Goal: Task Accomplishment & Management: Manage account settings

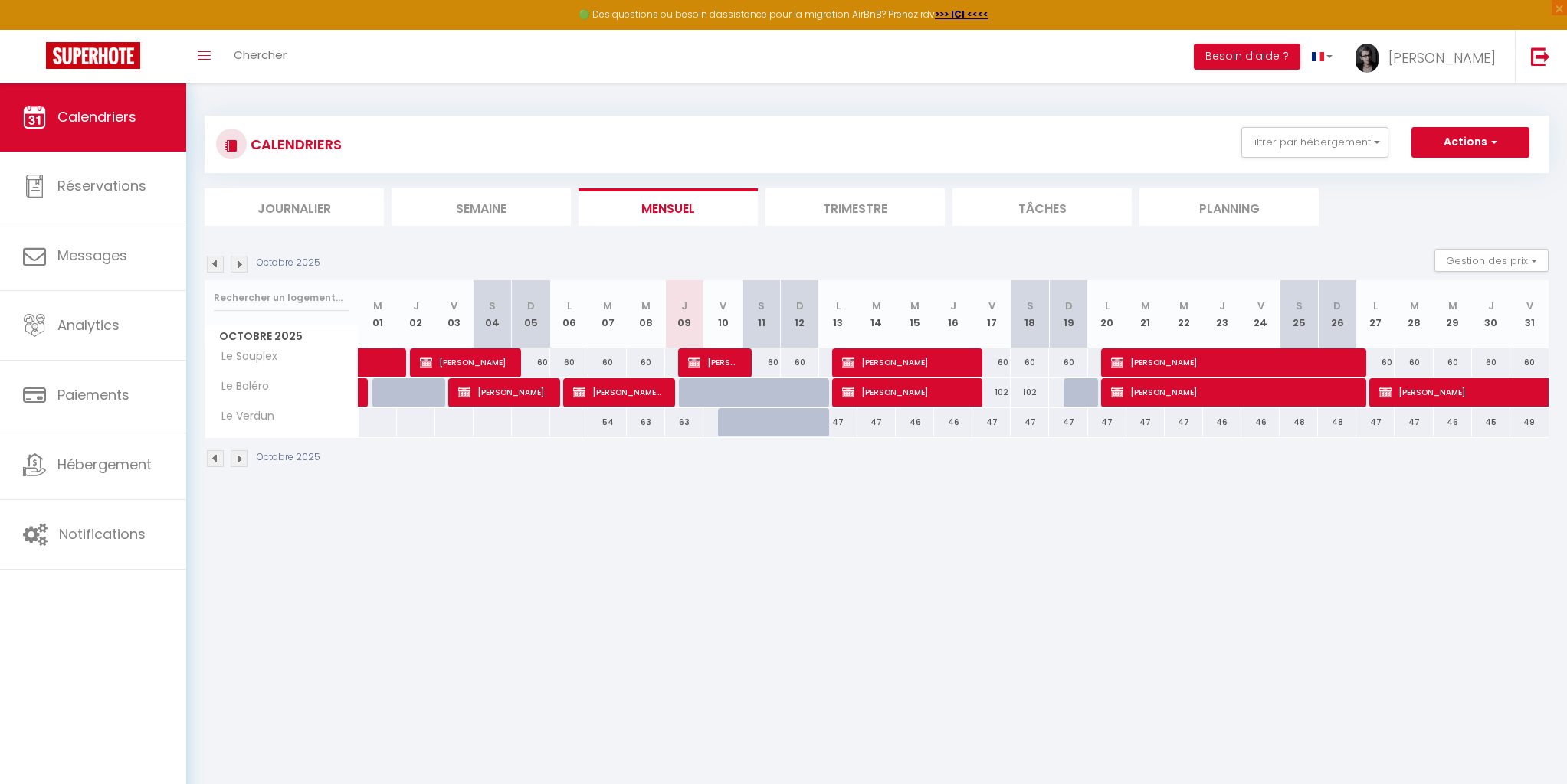
click at [865, 211] on li "Trimestre" at bounding box center [854, 207] width 179 height 38
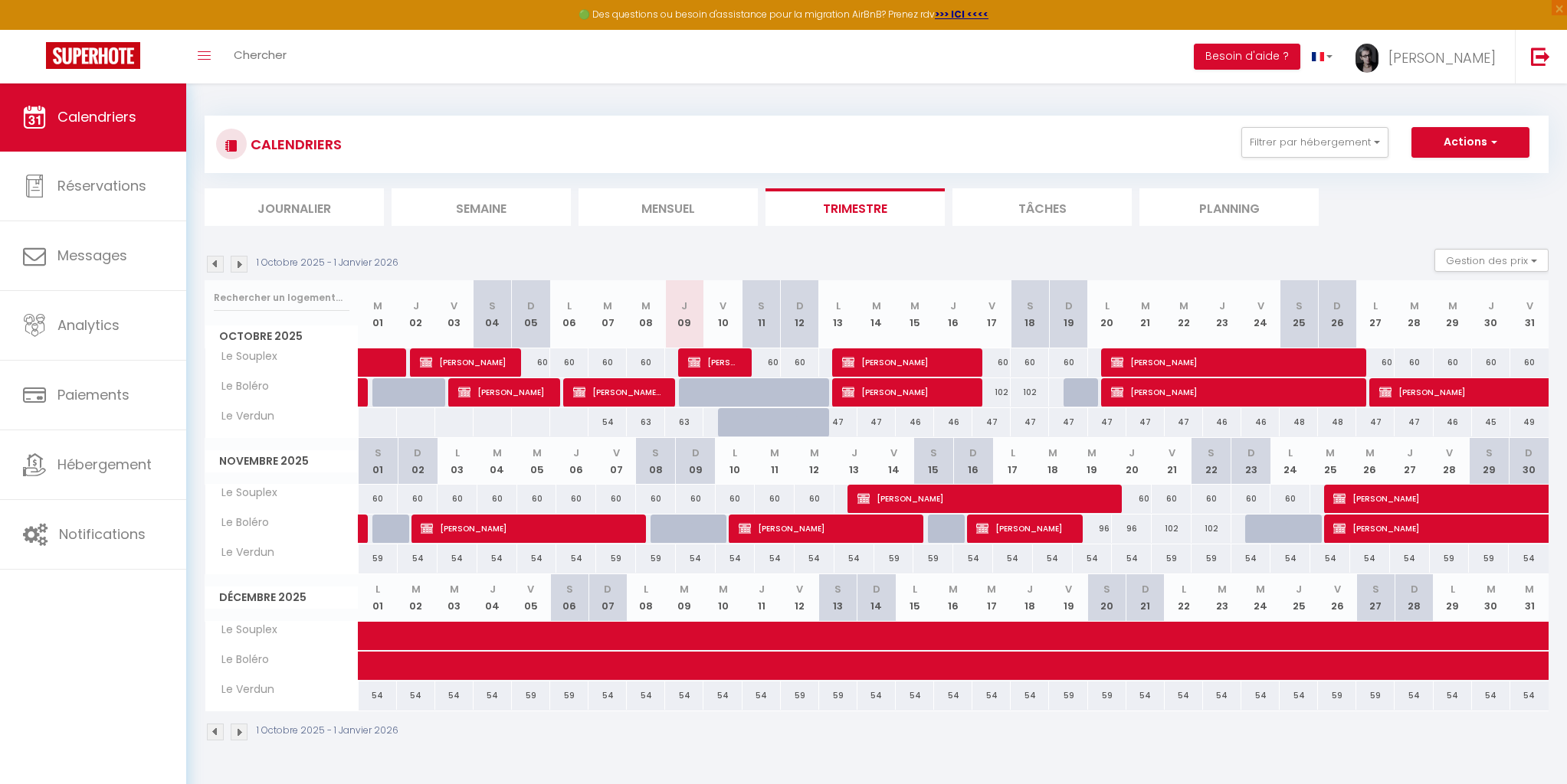
scroll to position [2, 0]
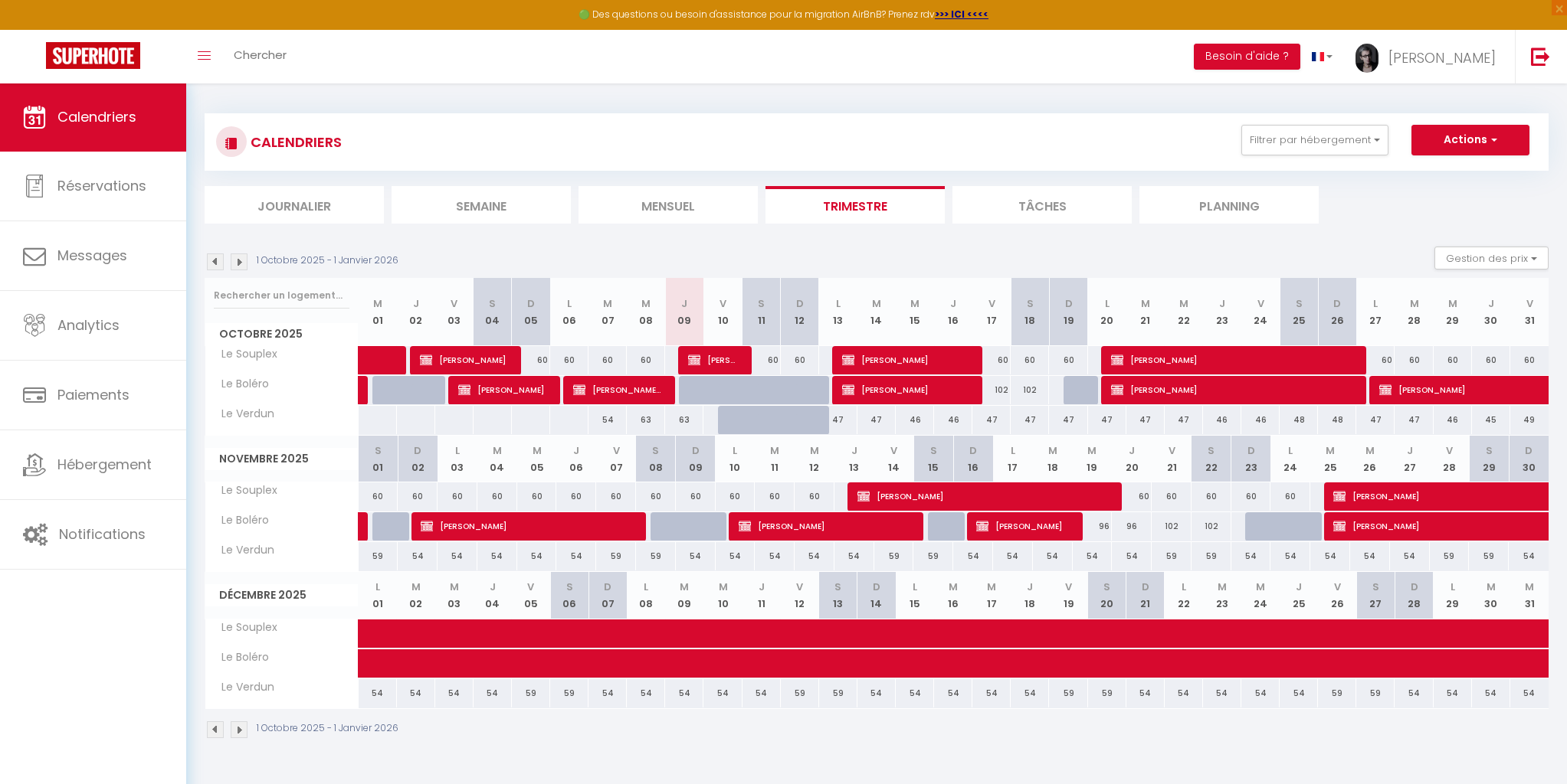
click at [243, 265] on img at bounding box center [239, 262] width 17 height 17
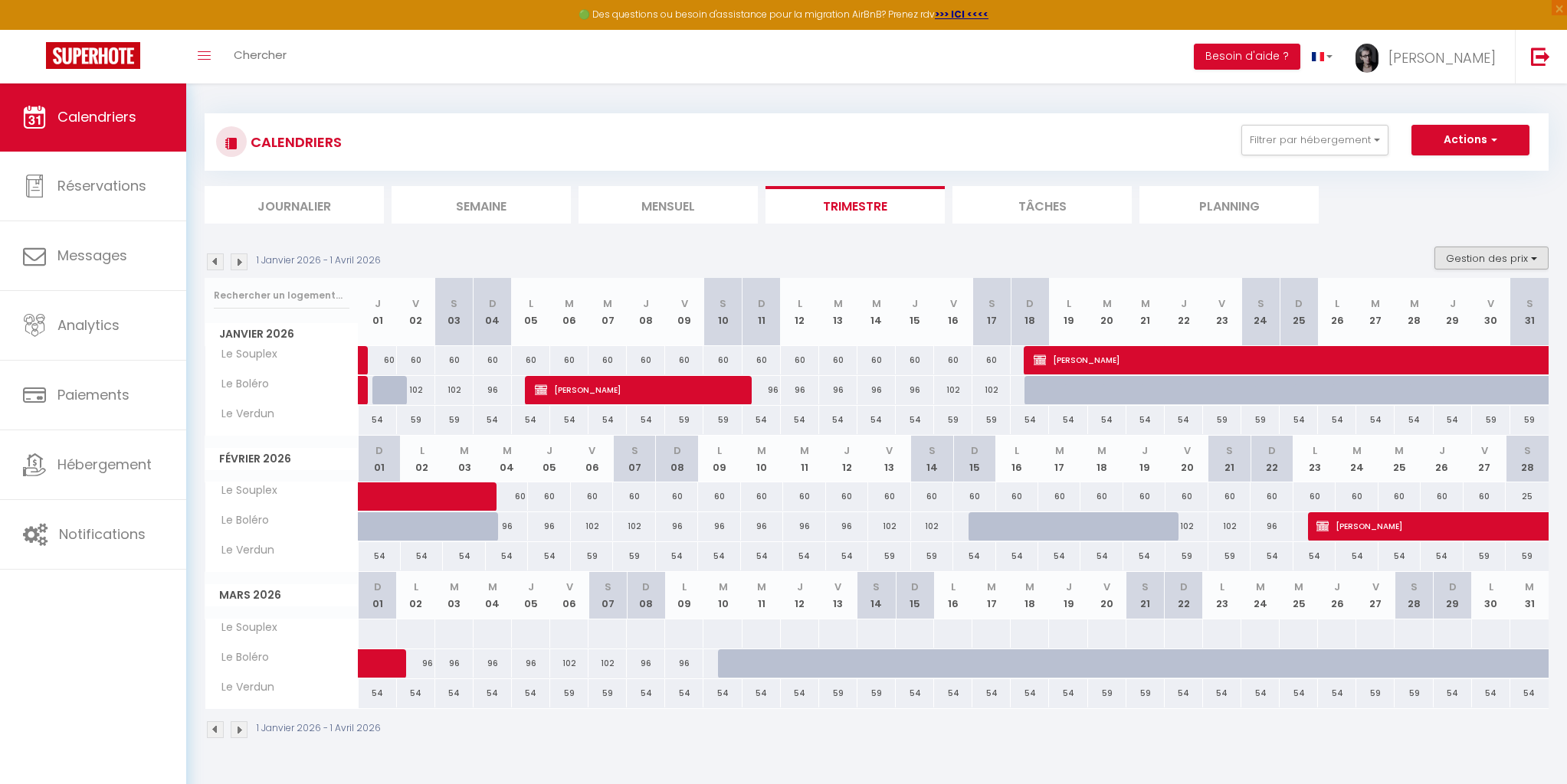
click at [1532, 259] on button "Gestion des prix" at bounding box center [1491, 258] width 114 height 23
click at [1460, 332] on input "Règles" at bounding box center [1478, 332] width 138 height 15
checkbox input "true"
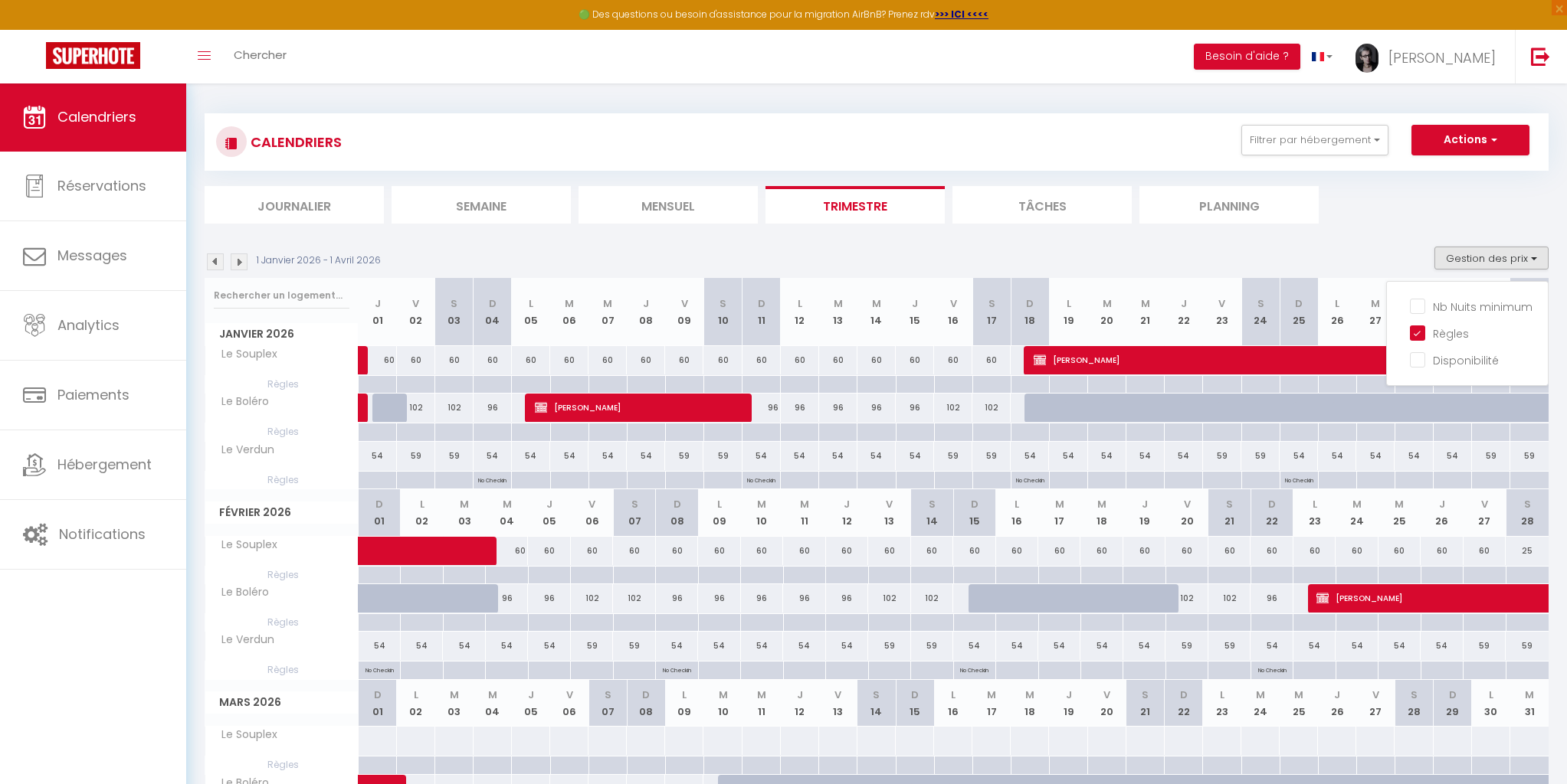
click at [493, 430] on div at bounding box center [492, 433] width 39 height 18
type input "Dim 04 Janvier 2026"
type input "Lun 05 Janvier 2026"
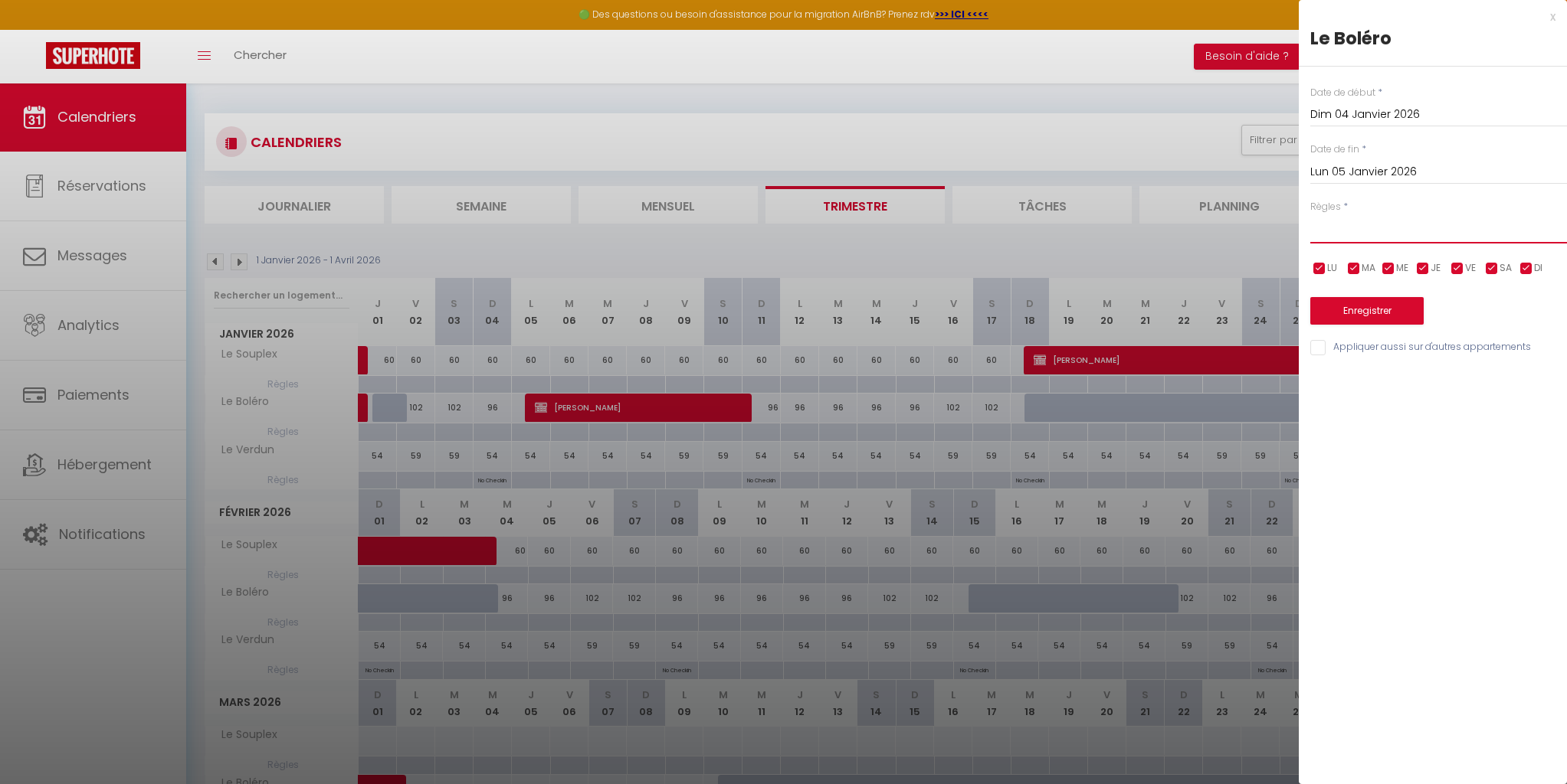
select select "1"
click at [1365, 313] on button "Enregistrer" at bounding box center [1366, 311] width 114 height 27
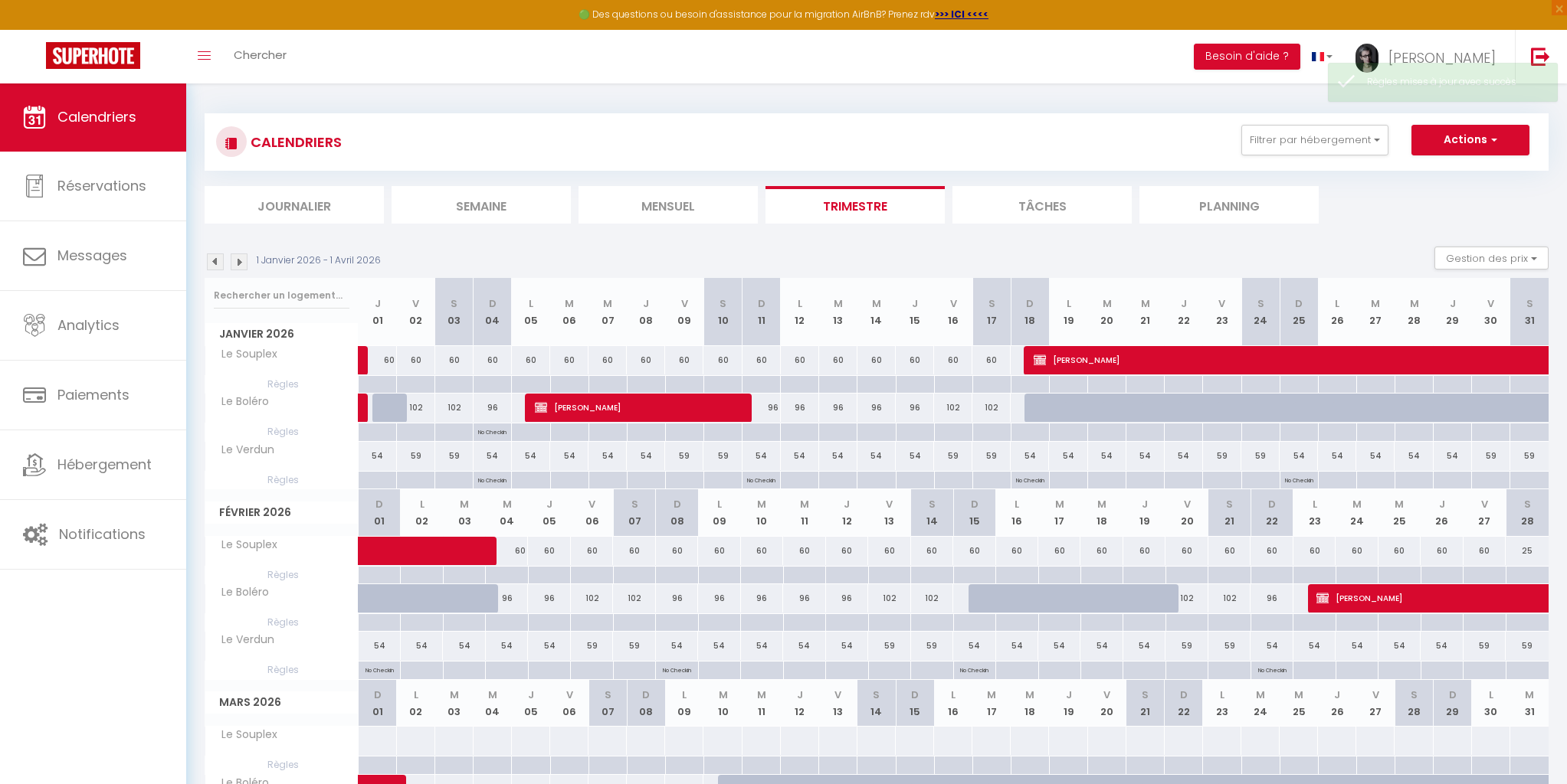
click at [764, 431] on div at bounding box center [761, 433] width 39 height 18
type input "Dim 11 Janvier 2026"
type input "Lun 12 Janvier 2026"
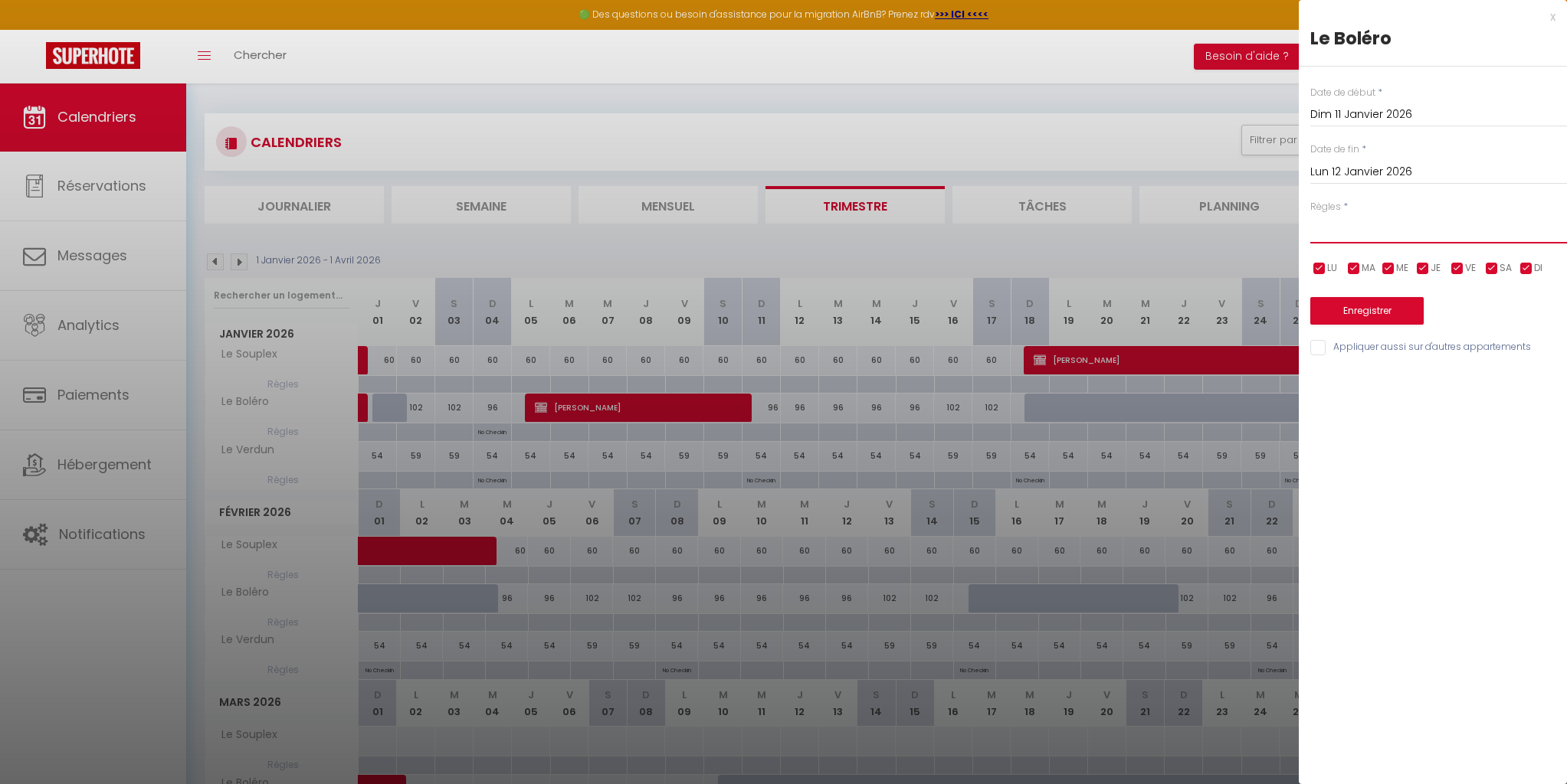
select select "1"
click at [1349, 311] on button "Enregistrer" at bounding box center [1366, 311] width 114 height 27
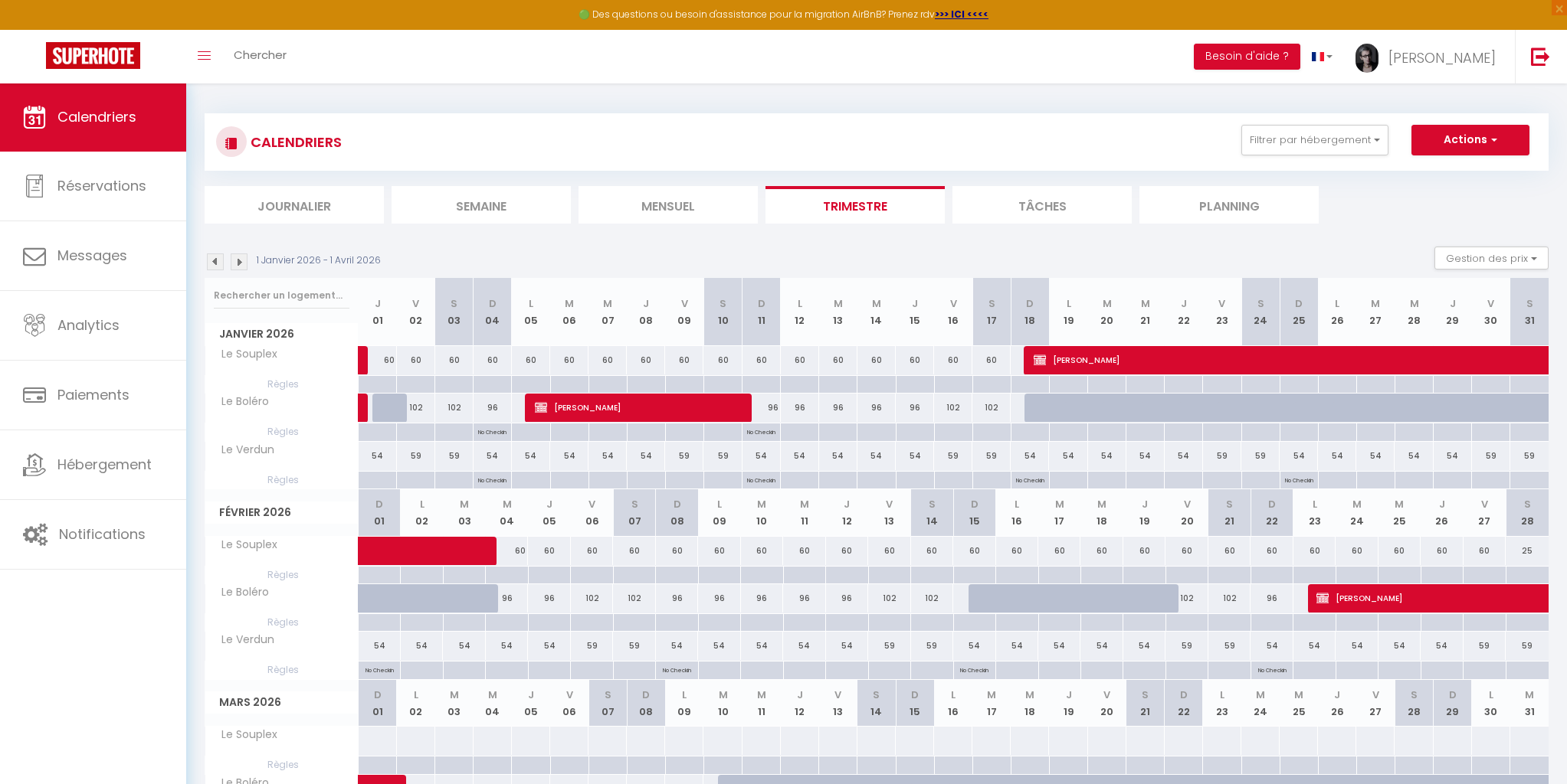
click at [1030, 432] on div at bounding box center [1030, 433] width 39 height 18
type input "[DATE]"
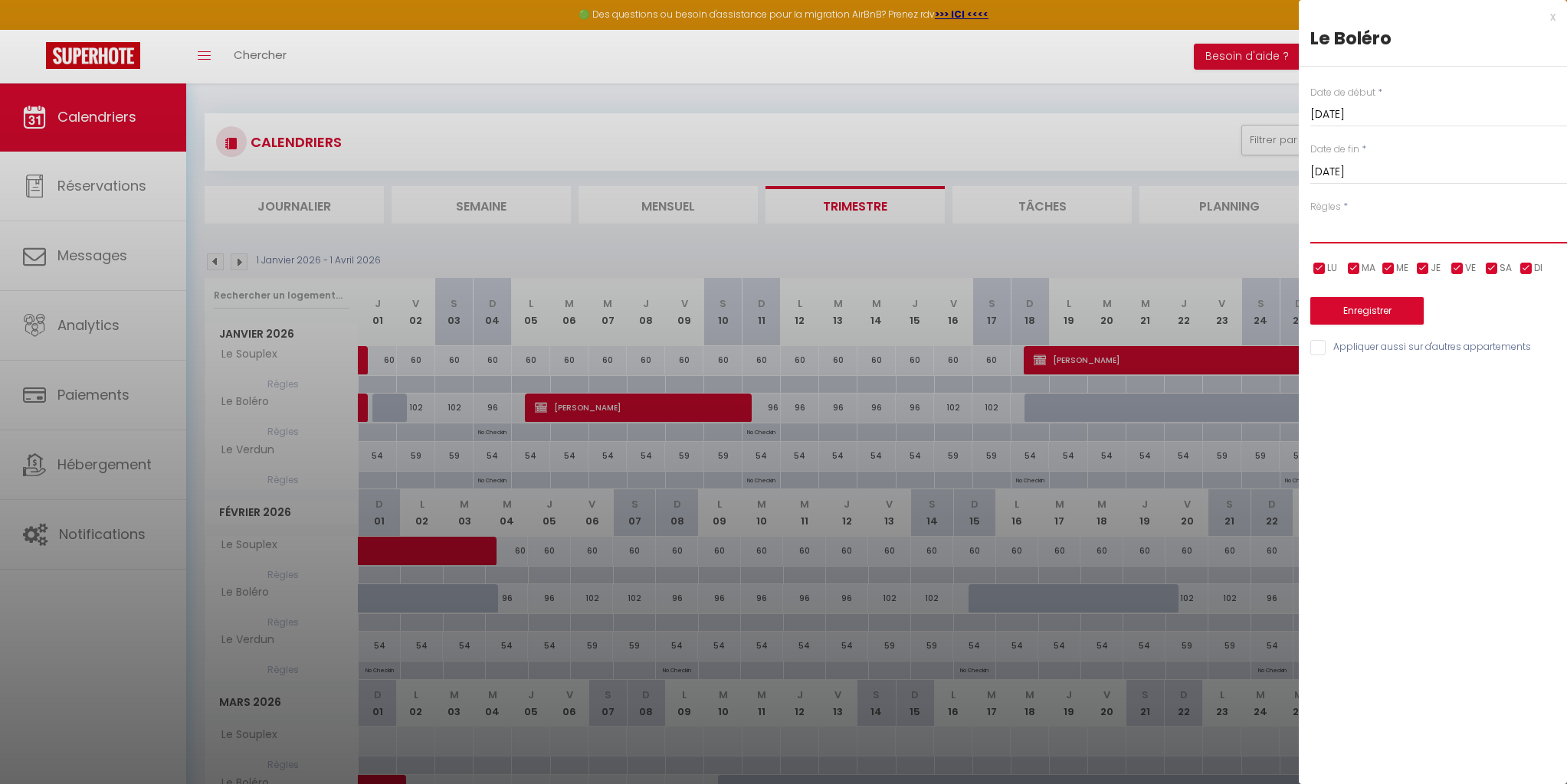
select select "1"
click at [1363, 309] on button "Enregistrer" at bounding box center [1366, 311] width 114 height 27
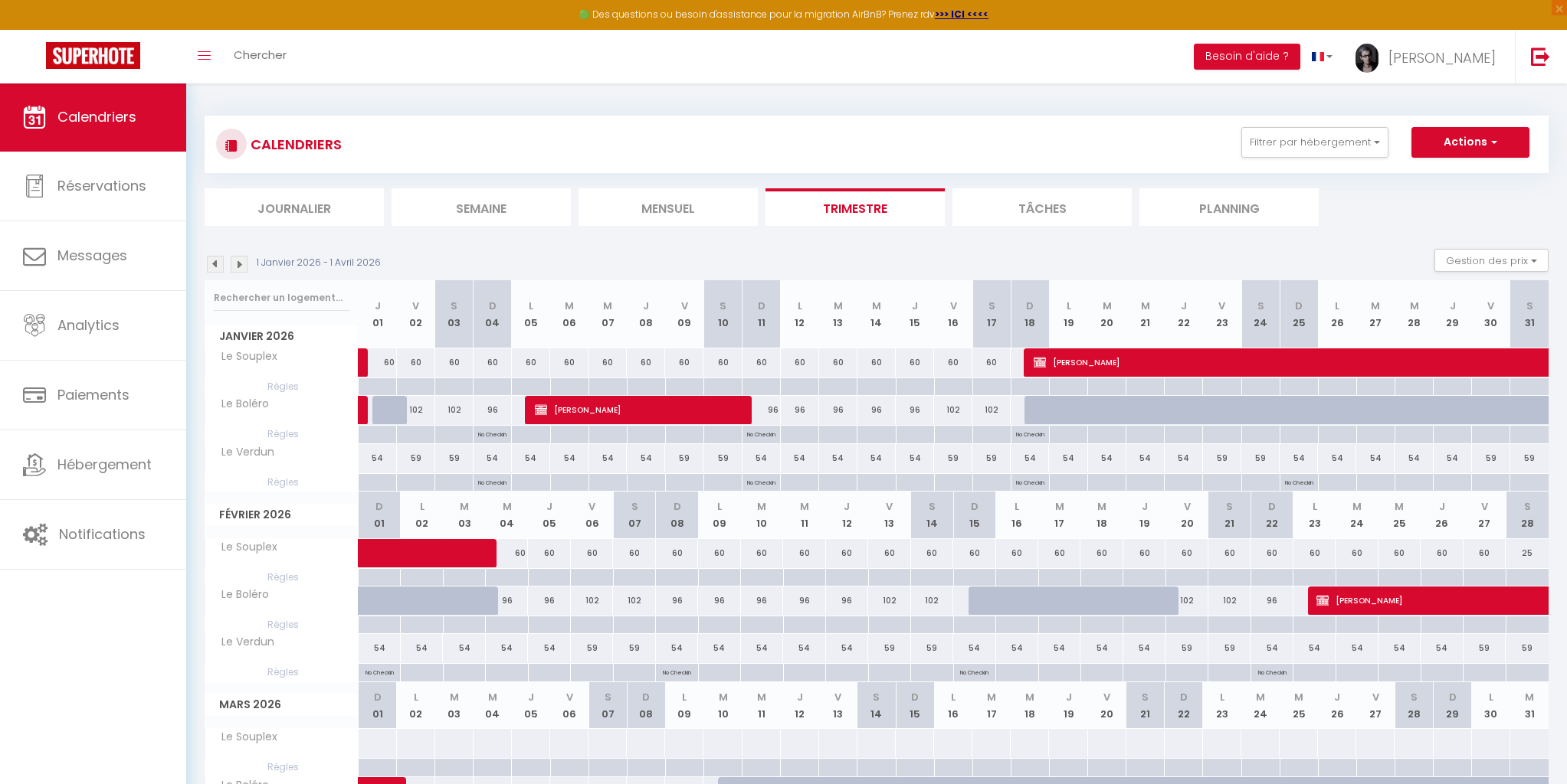
scroll to position [0, 0]
click at [378, 625] on div at bounding box center [379, 625] width 42 height 18
type input "Dim 01 Février 2026"
type input "[DATE]"
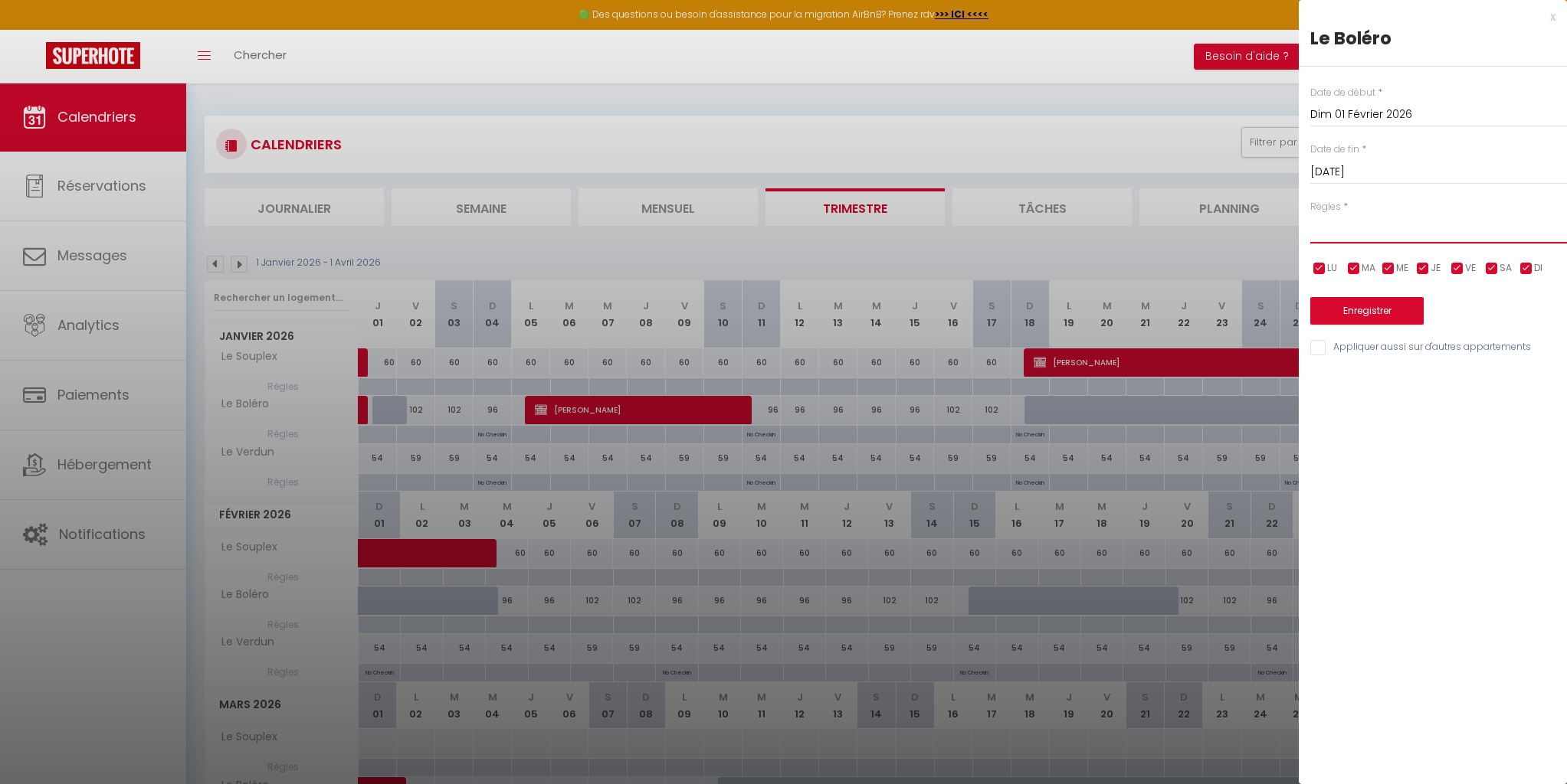
select select "1"
click at [1361, 307] on button "Enregistrer" at bounding box center [1366, 311] width 114 height 27
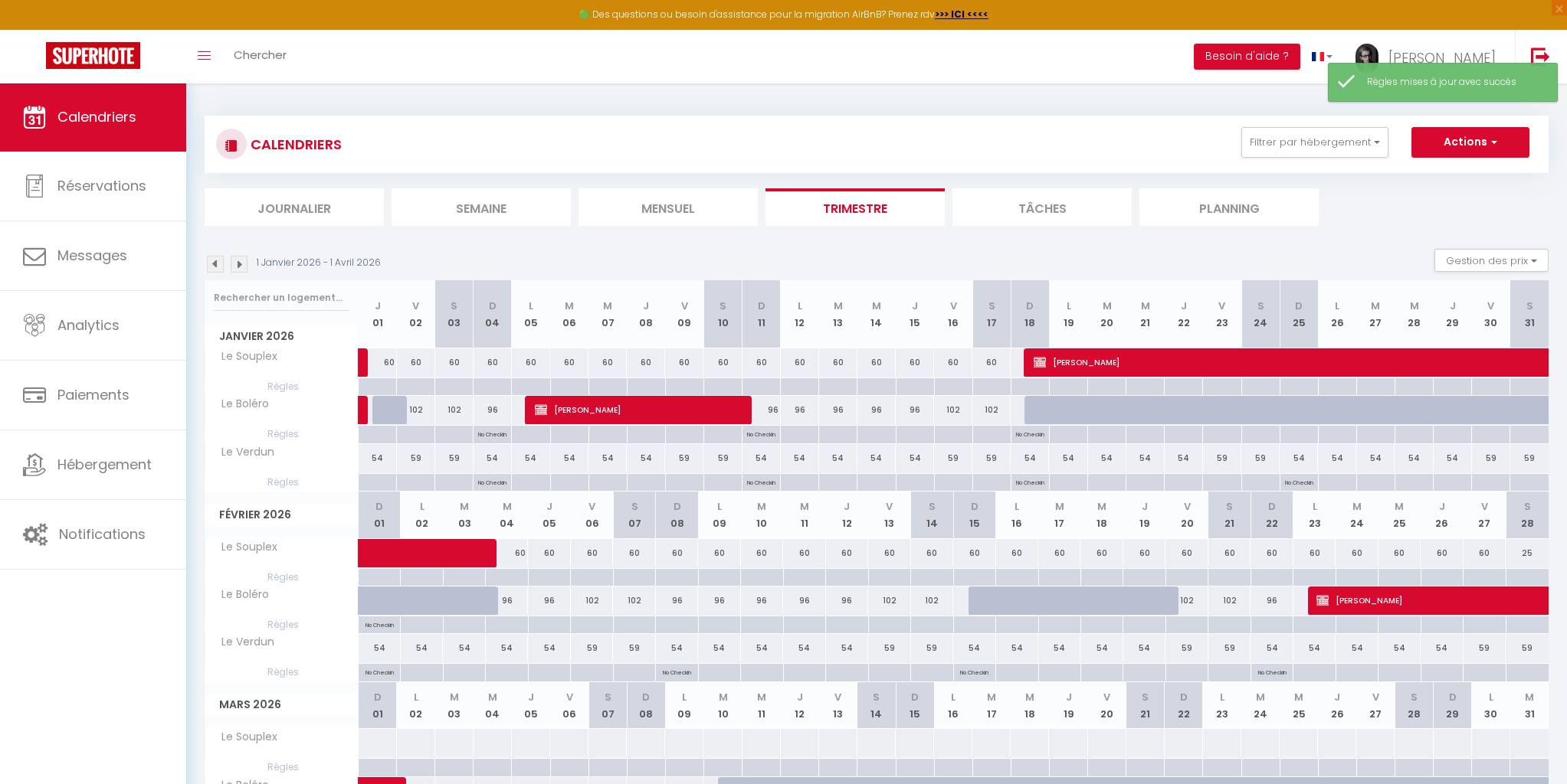
click at [679, 624] on div at bounding box center [676, 625] width 42 height 18
type input "Dim 08 Février 2026"
type input "Lun 09 Février 2026"
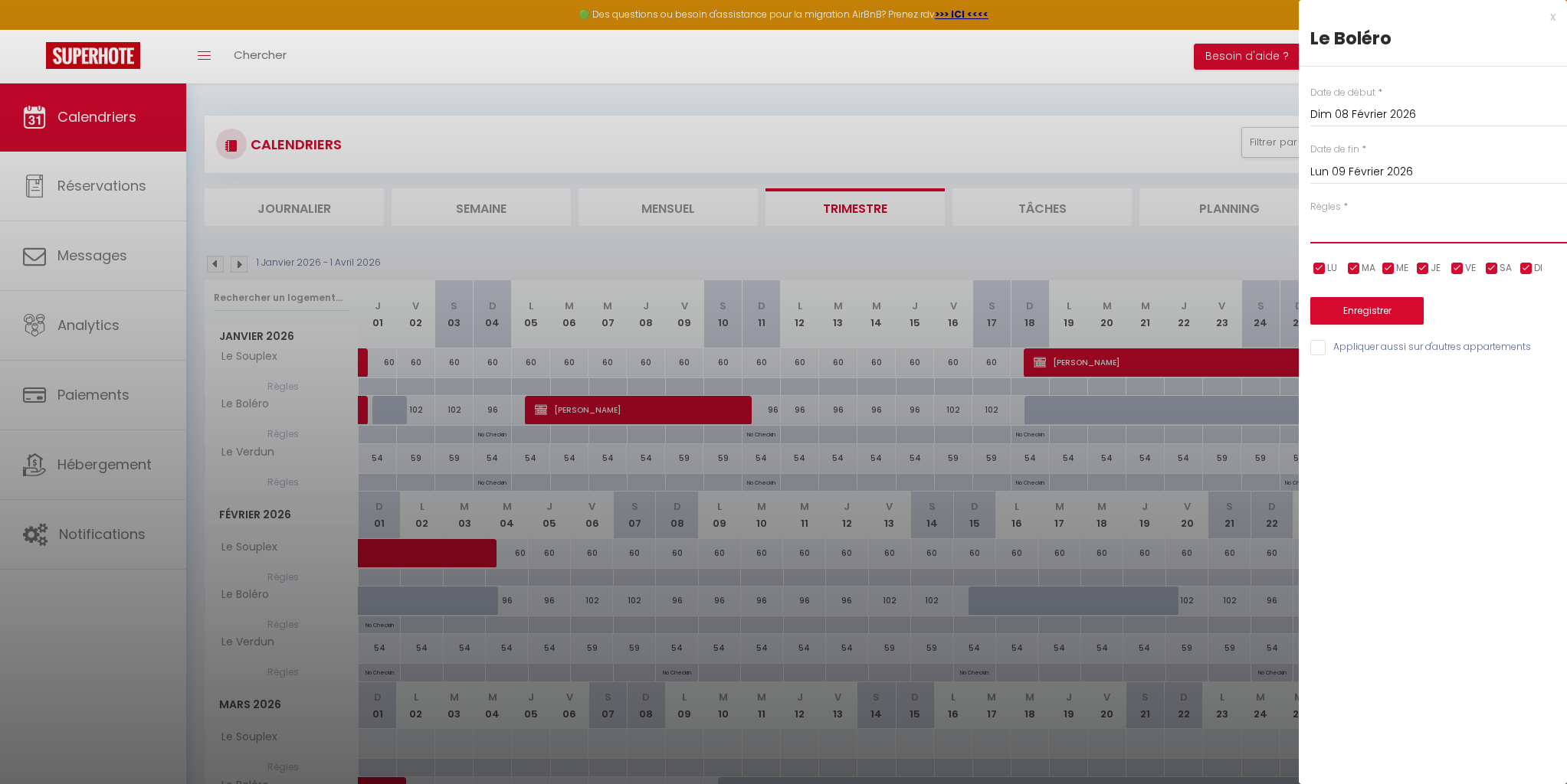
select select "1"
click at [1360, 302] on button "Enregistrer" at bounding box center [1366, 311] width 114 height 27
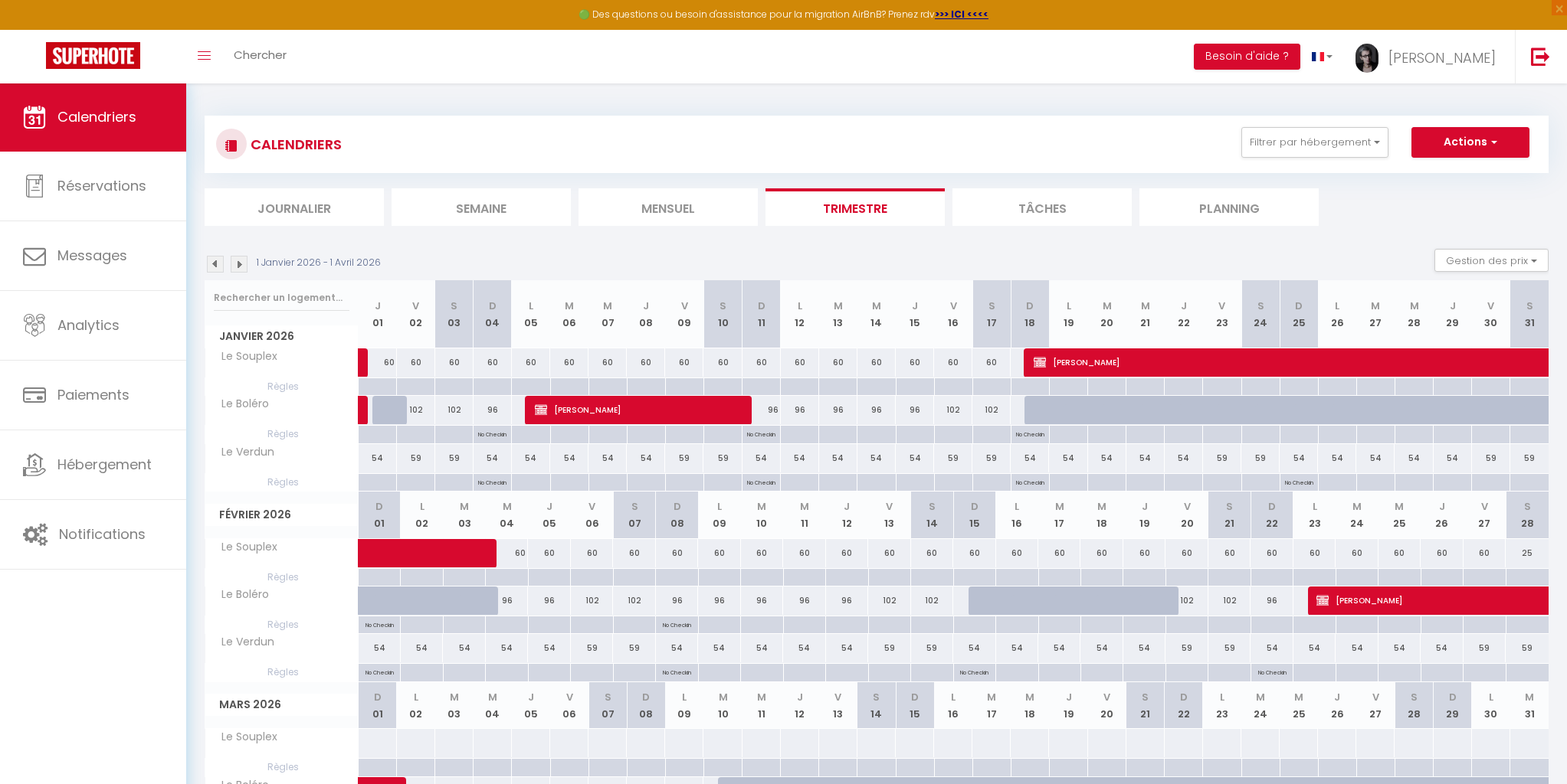
click at [973, 624] on div at bounding box center [974, 625] width 42 height 18
type input "Dim 15 Février 2026"
type input "[DATE]"
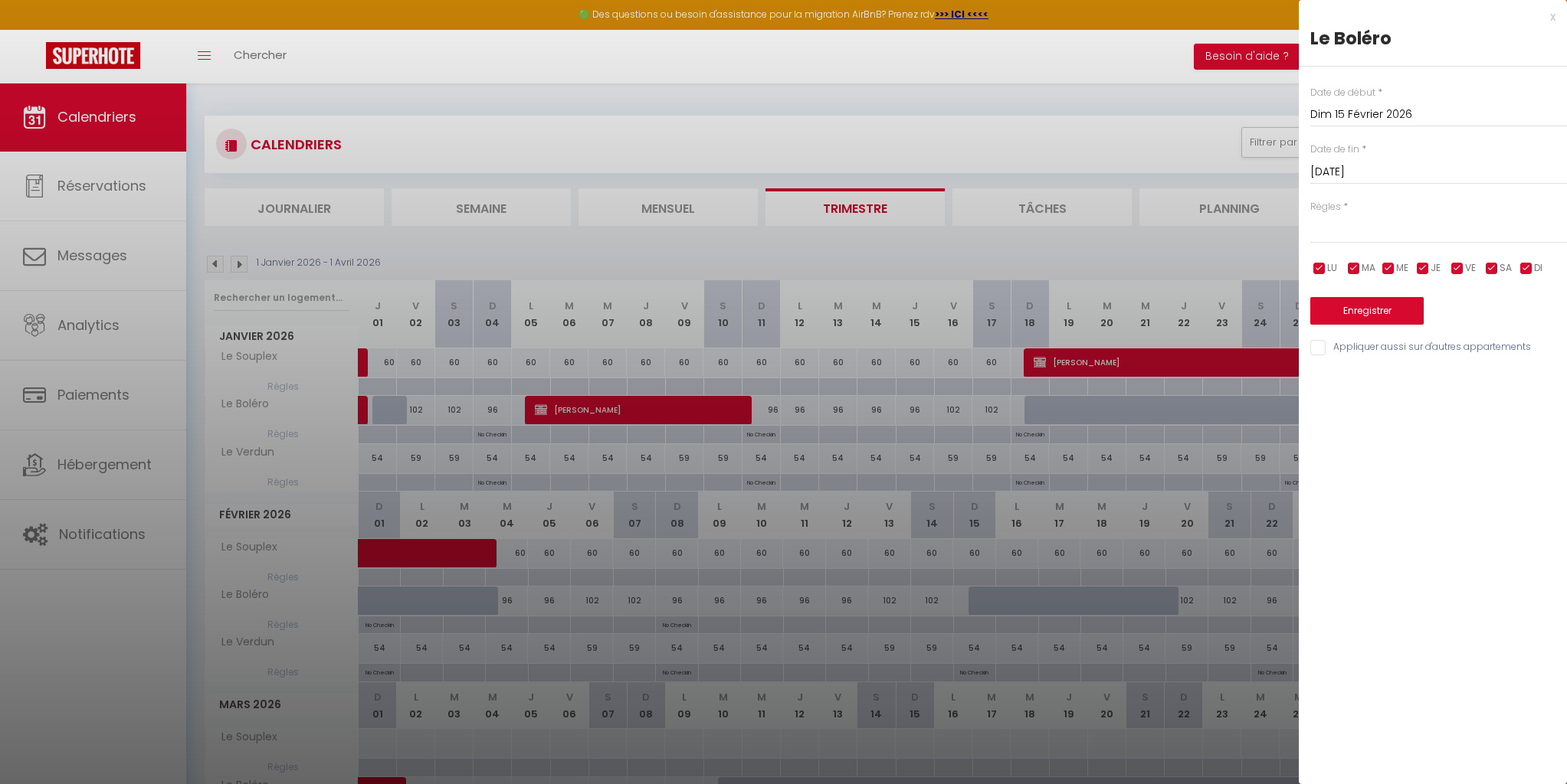
drag, startPoint x: 1320, startPoint y: 283, endPoint x: 1346, endPoint y: 274, distance: 27.5
click at [1340, 288] on div "Enregistrer" at bounding box center [1438, 301] width 256 height 47
select select "1"
click at [1368, 305] on button "Enregistrer" at bounding box center [1366, 311] width 114 height 27
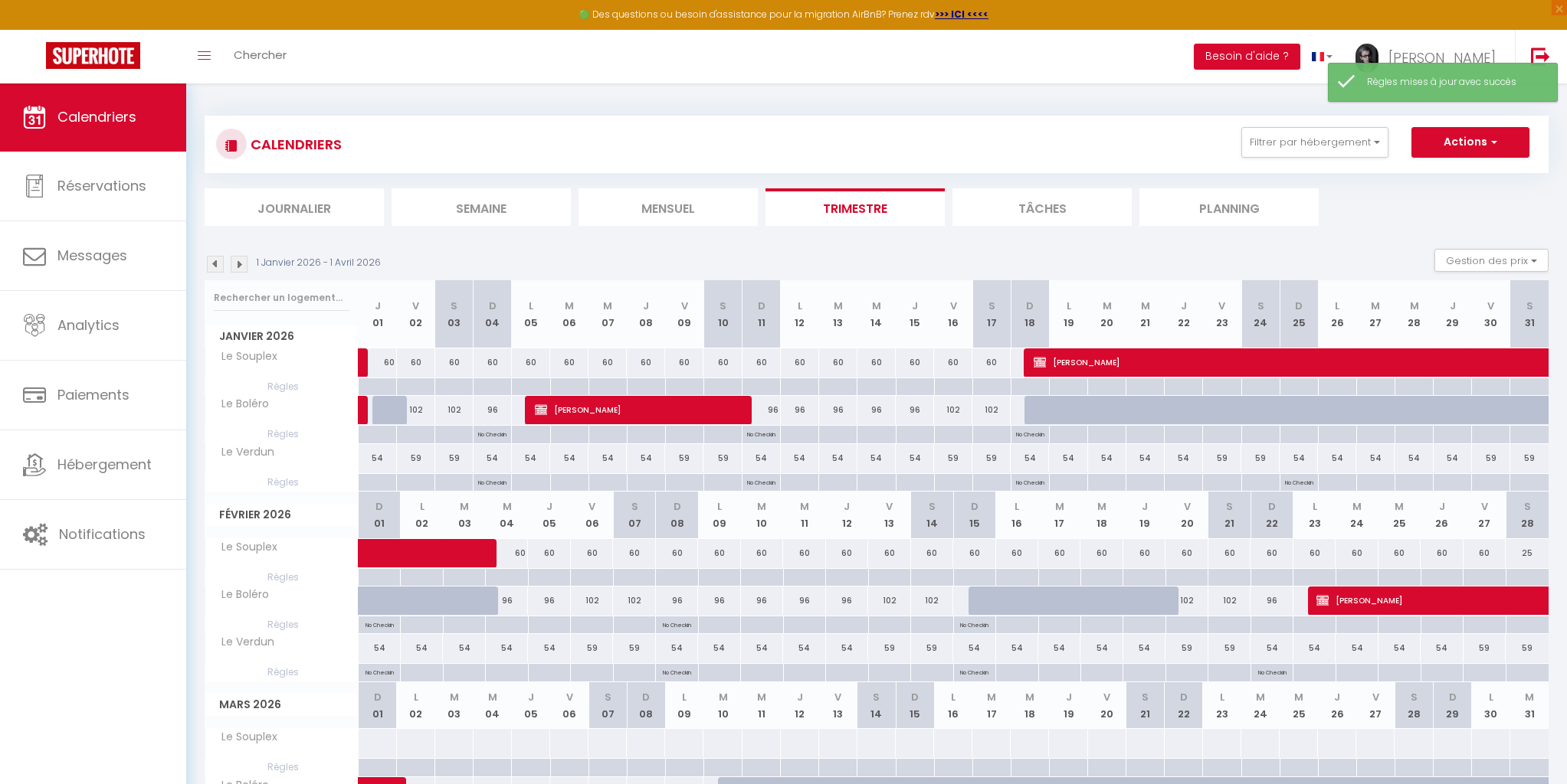
click at [1273, 624] on div at bounding box center [1271, 625] width 42 height 18
type input "[DATE]"
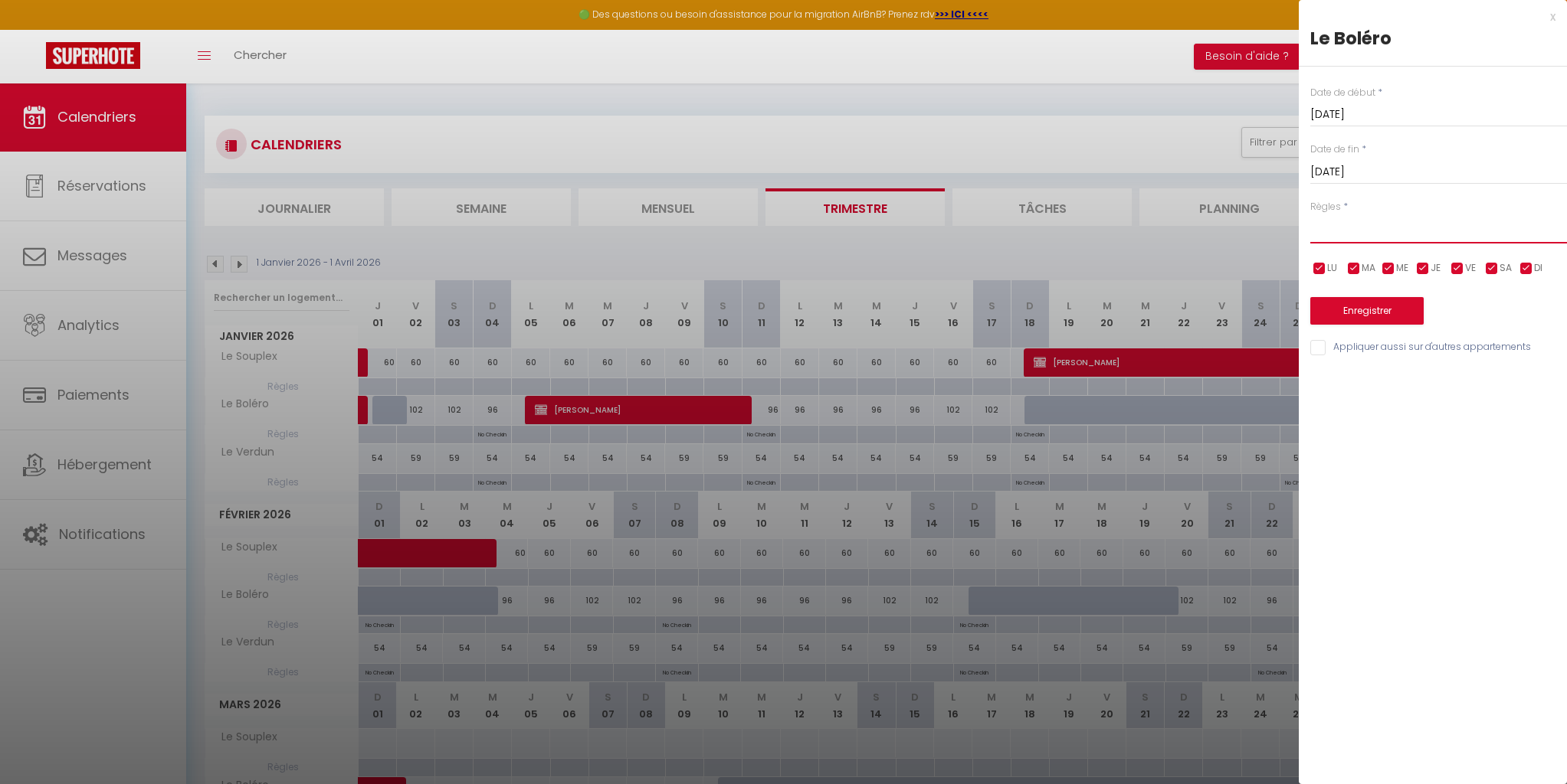
select select "1"
click at [1361, 303] on button "Enregistrer" at bounding box center [1366, 311] width 114 height 27
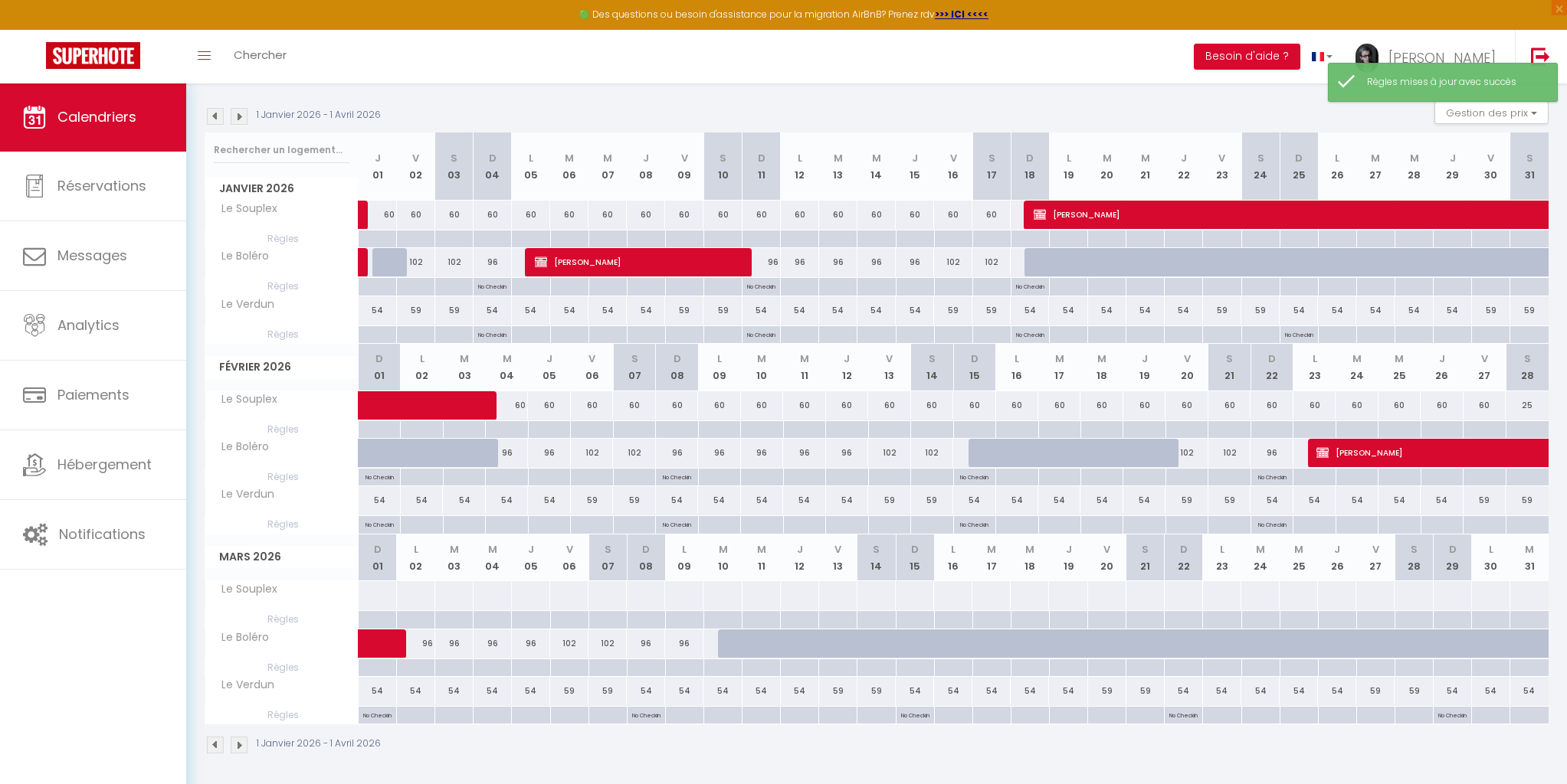
scroll to position [147, 0]
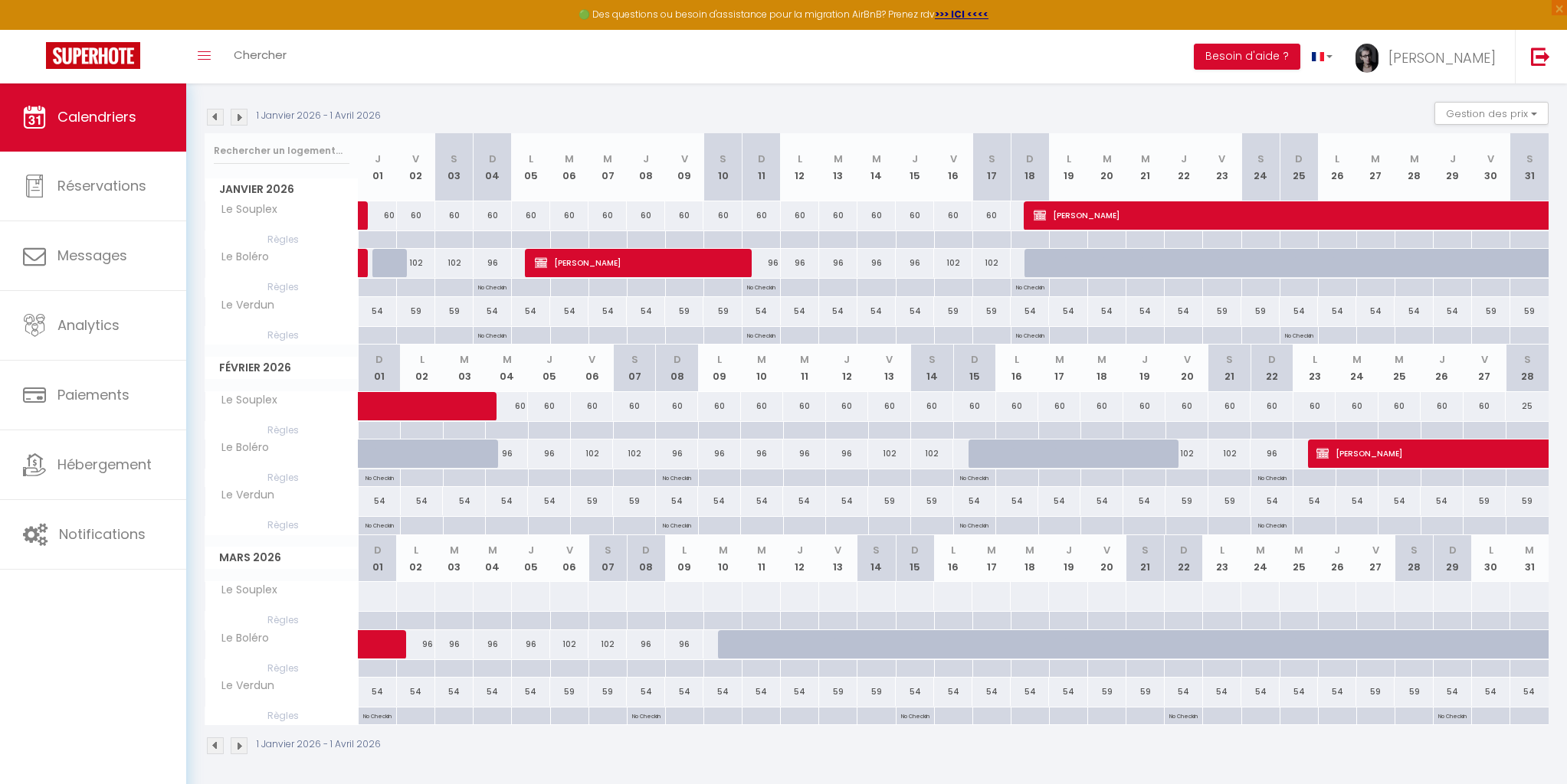
click at [380, 668] on div at bounding box center [377, 669] width 39 height 18
type input "[DATE]"
type input "Lun 02 Mars 2026"
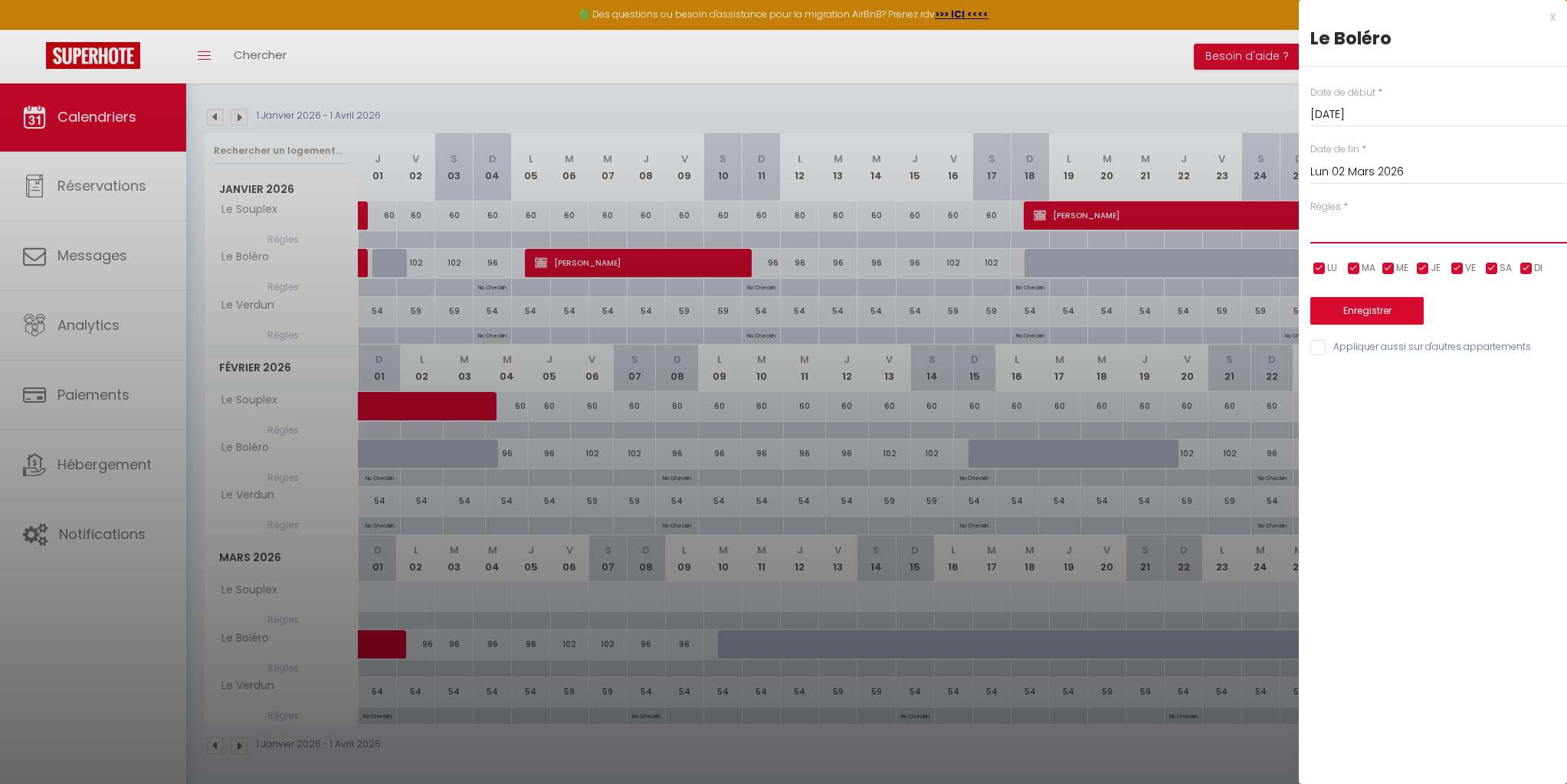
select select "1"
click at [1352, 304] on button "Enregistrer" at bounding box center [1366, 311] width 114 height 27
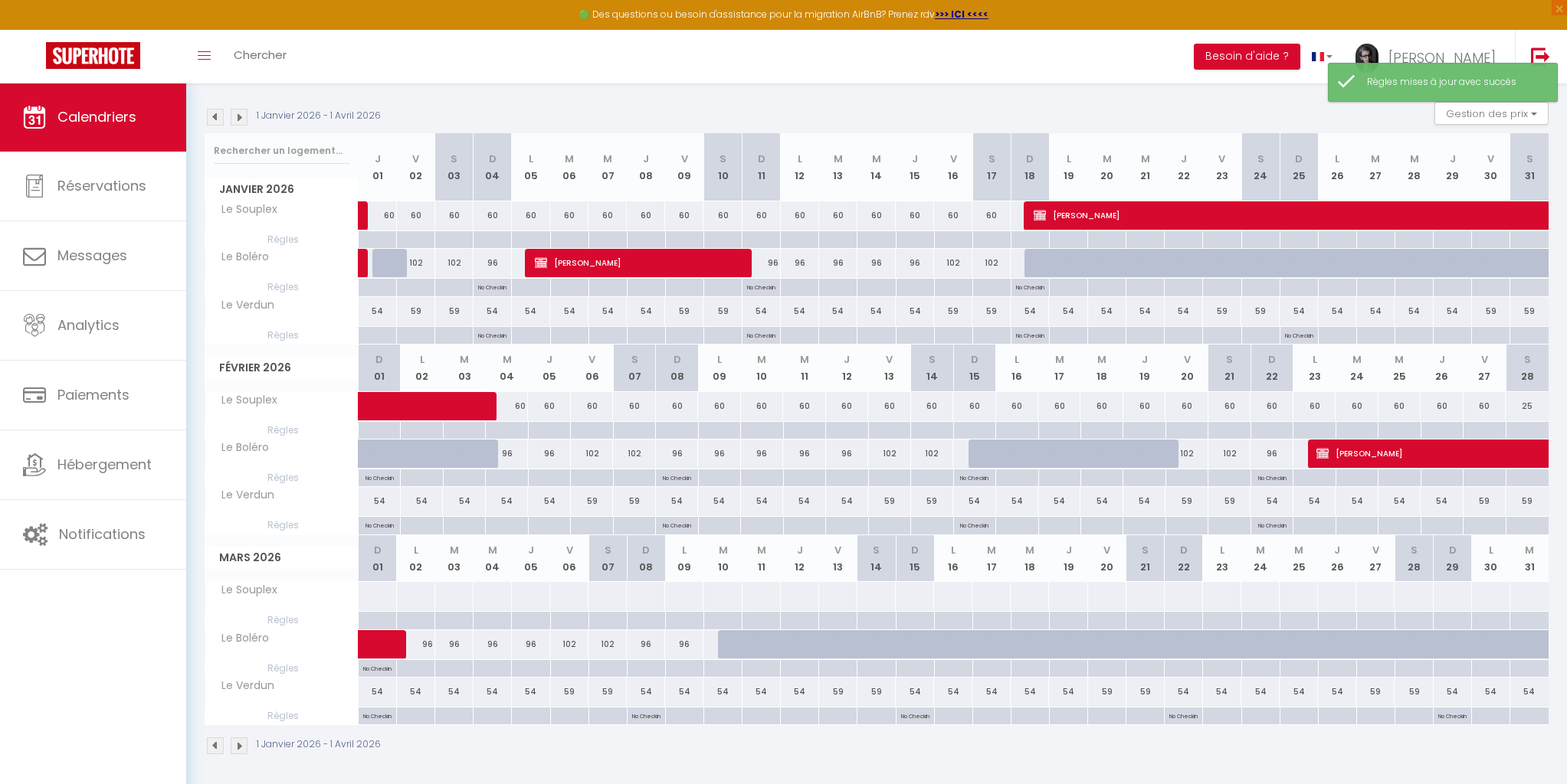
click at [653, 666] on div at bounding box center [646, 669] width 39 height 18
type input "[DATE]"
type input "Lun 09 Mars 2026"
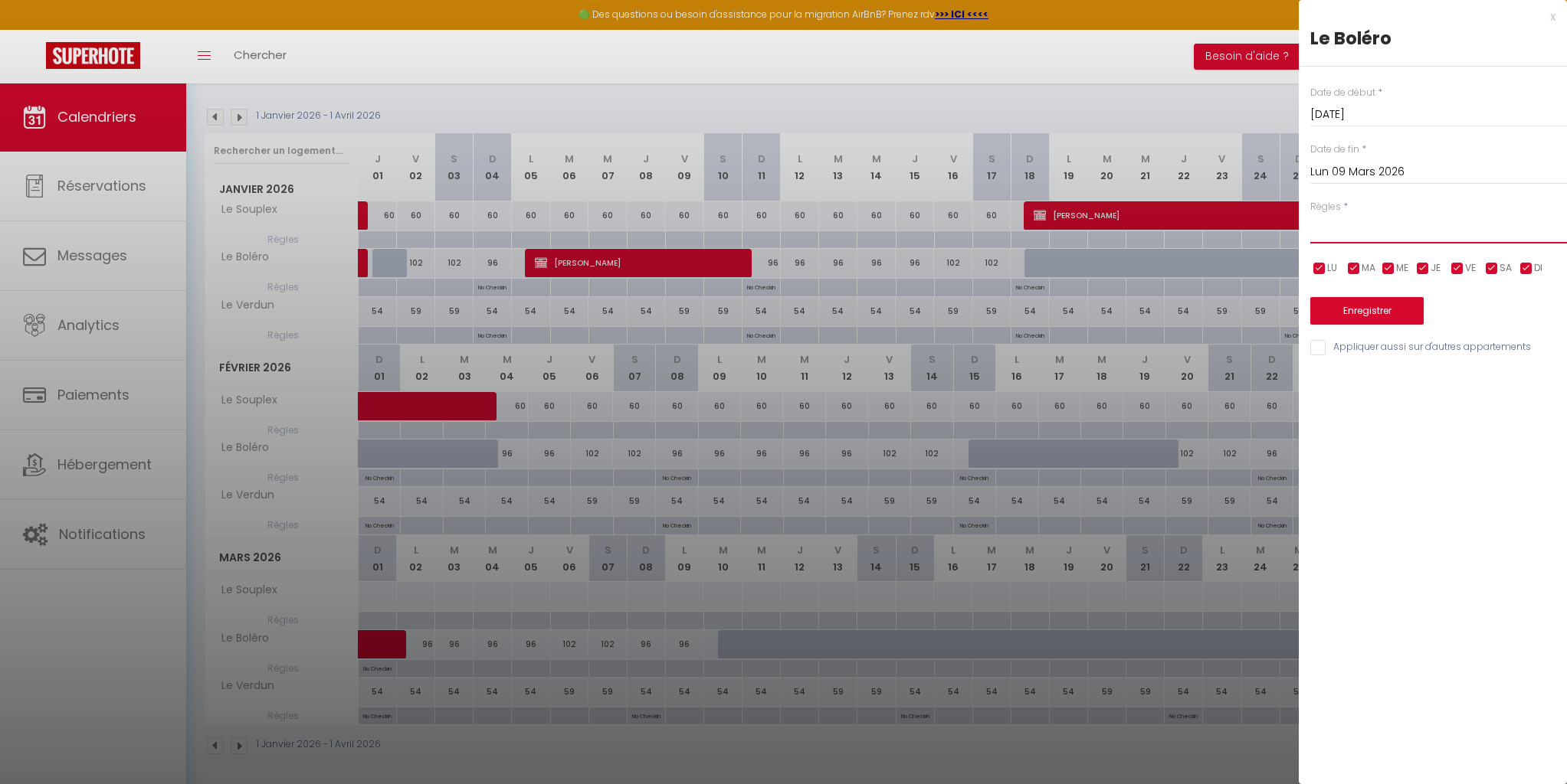
select select "1"
click at [1355, 302] on button "Enregistrer" at bounding box center [1366, 311] width 114 height 27
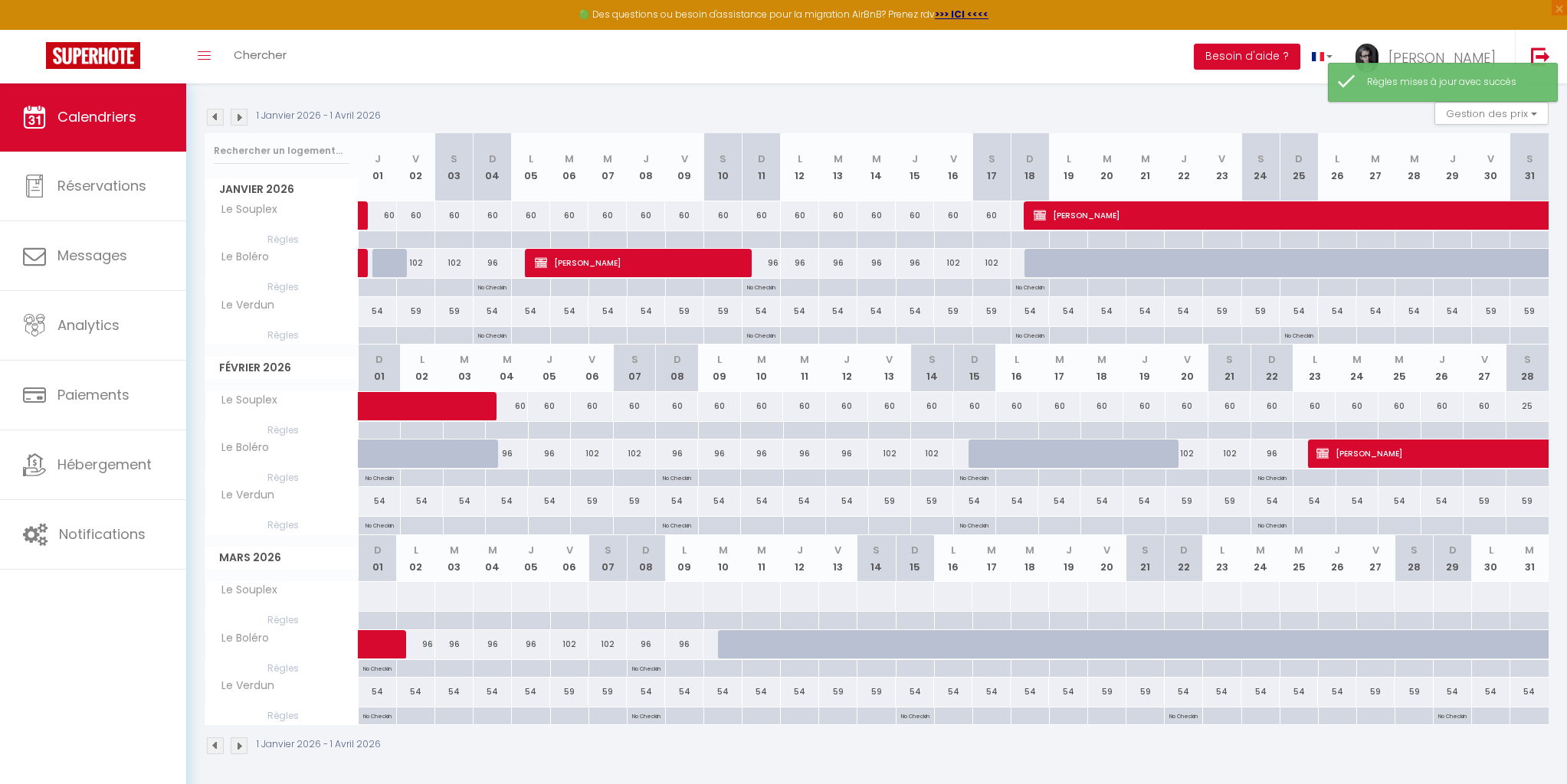
click at [923, 667] on div at bounding box center [915, 669] width 39 height 18
type input "[DATE]"
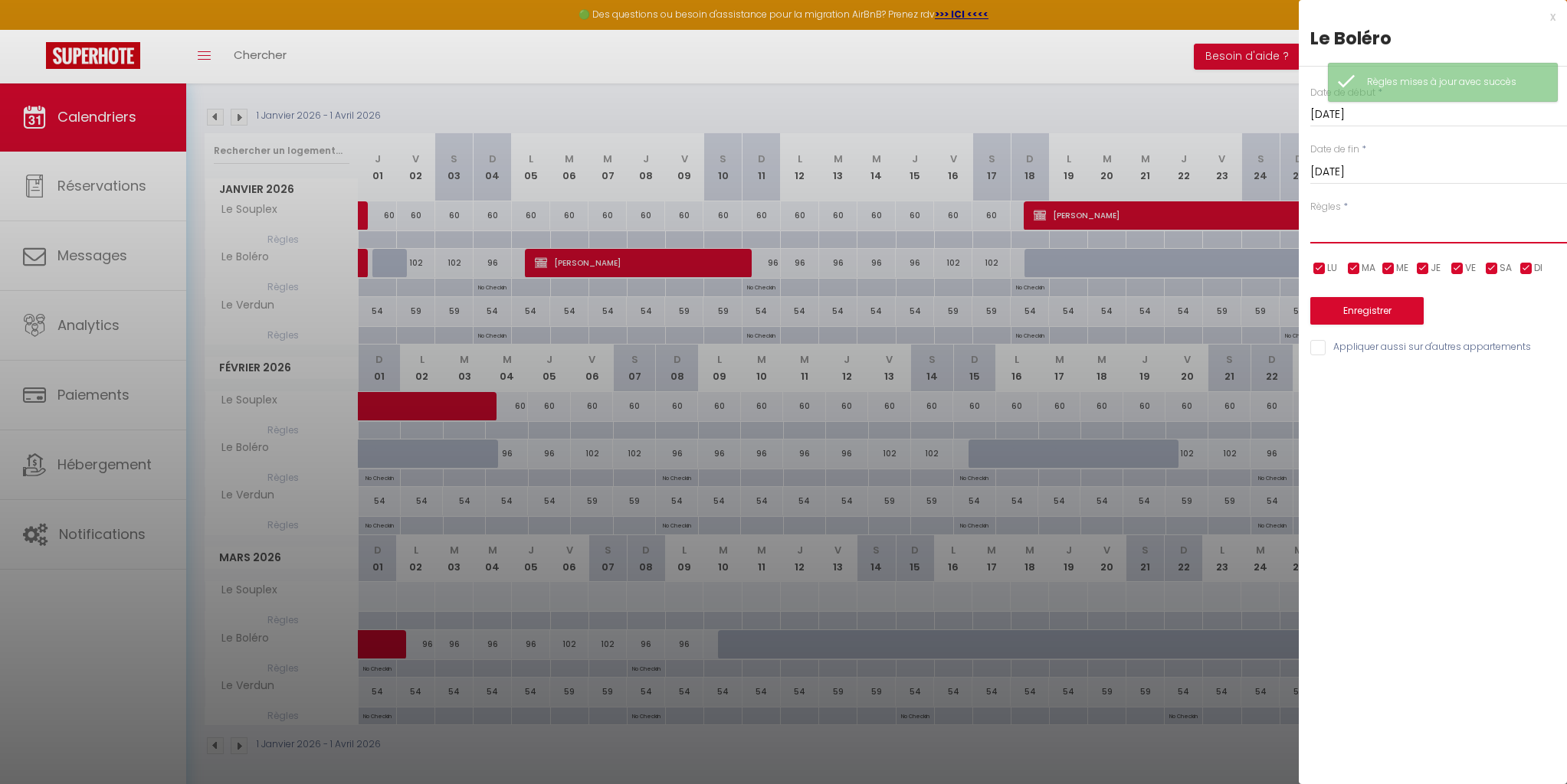
select select "1"
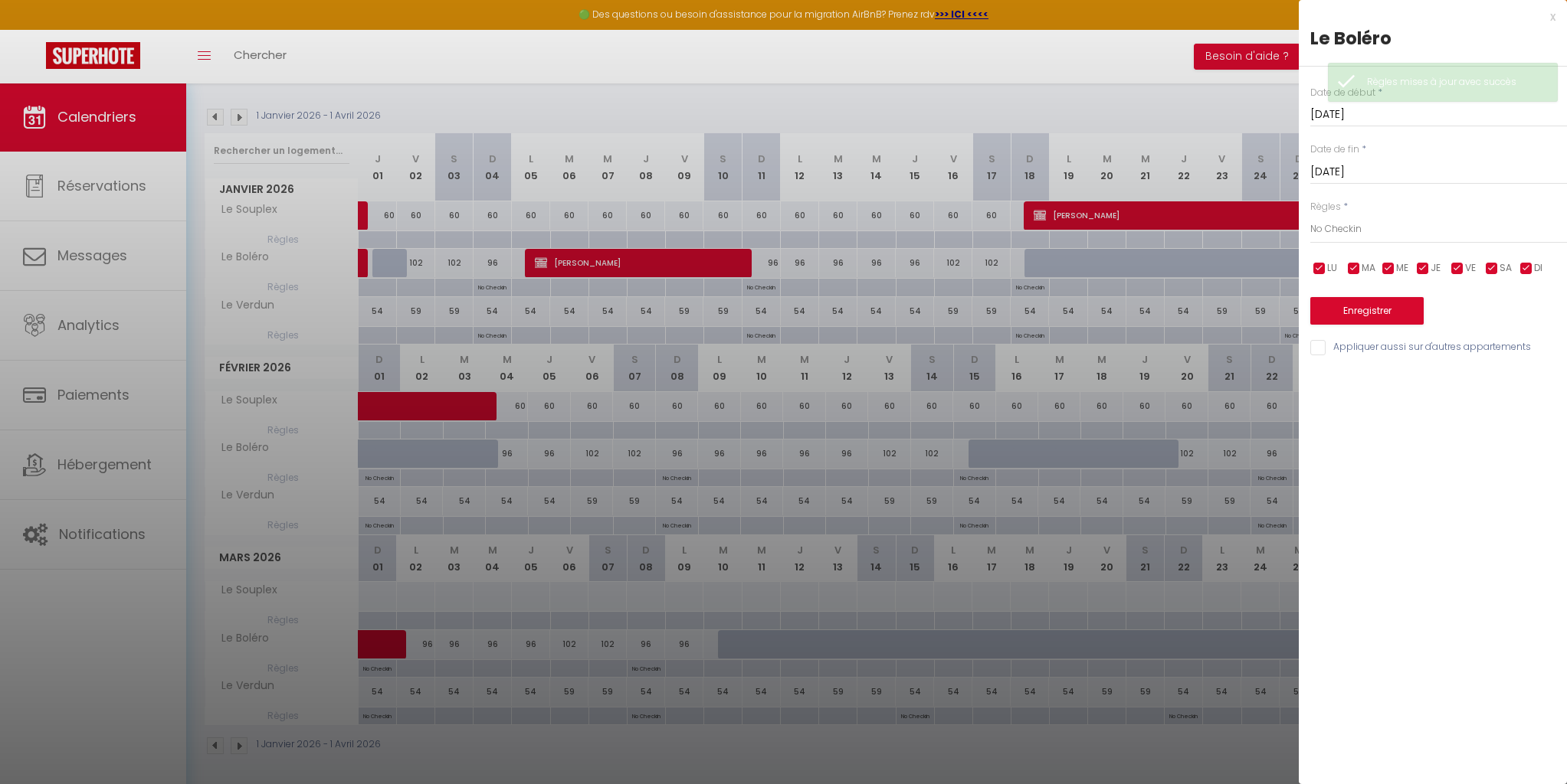
click at [1353, 305] on button "Enregistrer" at bounding box center [1366, 311] width 114 height 27
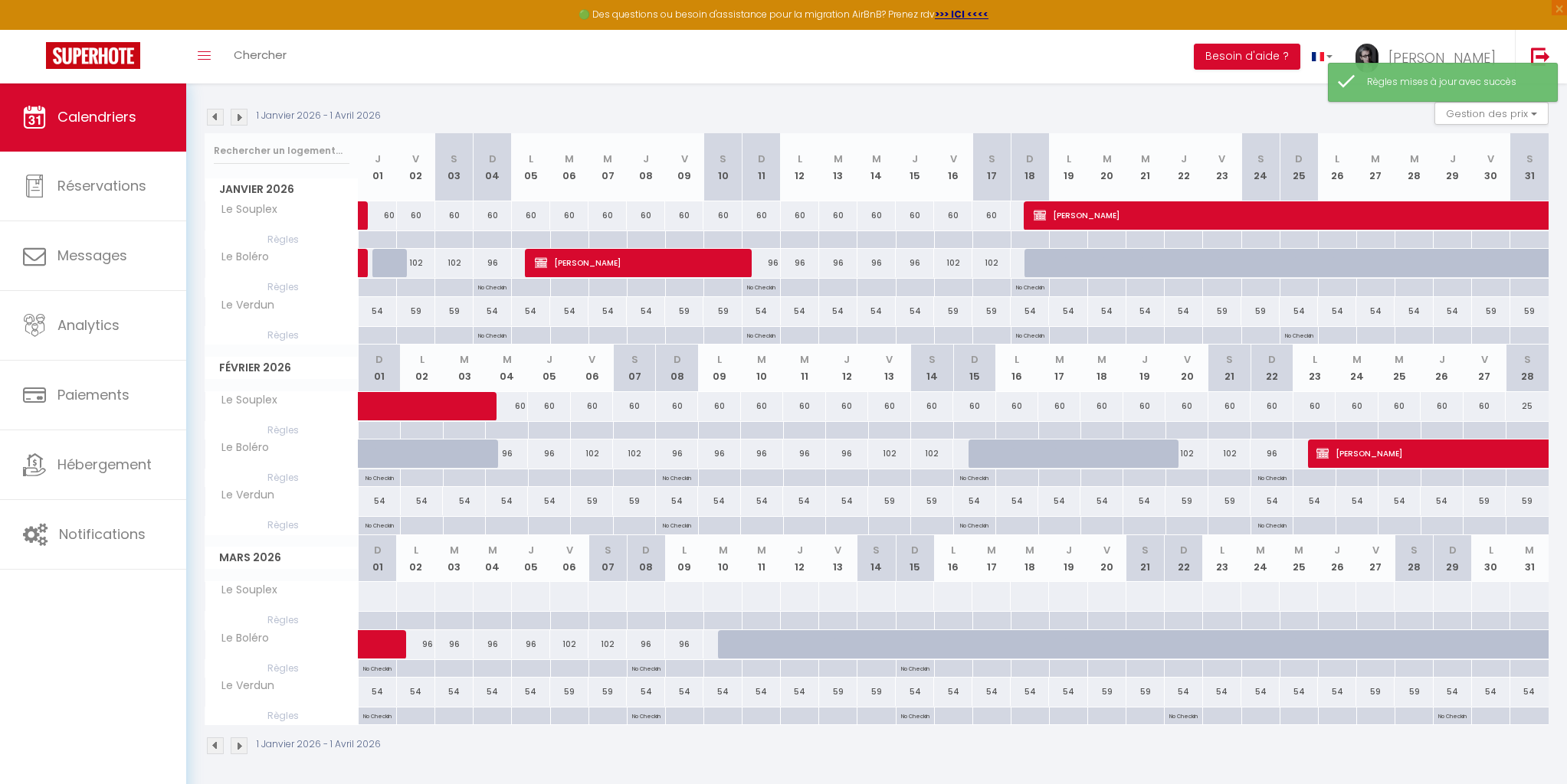
drag, startPoint x: 1185, startPoint y: 665, endPoint x: 1292, endPoint y: 611, distance: 119.9
click at [1184, 665] on div at bounding box center [1183, 669] width 39 height 18
type input "Dim 22 Mars 2026"
type input "Lun 23 Mars 2026"
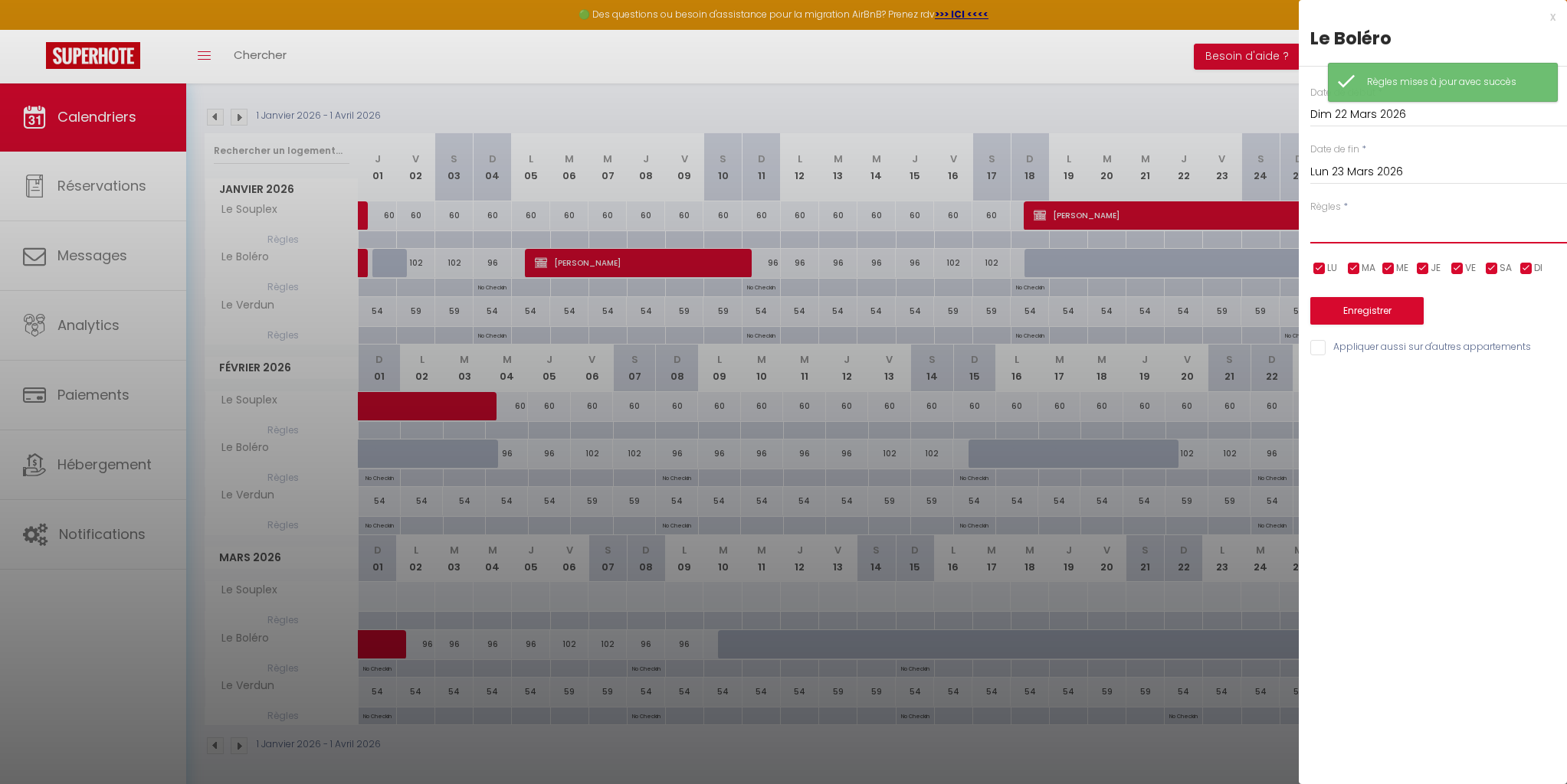
select select "1"
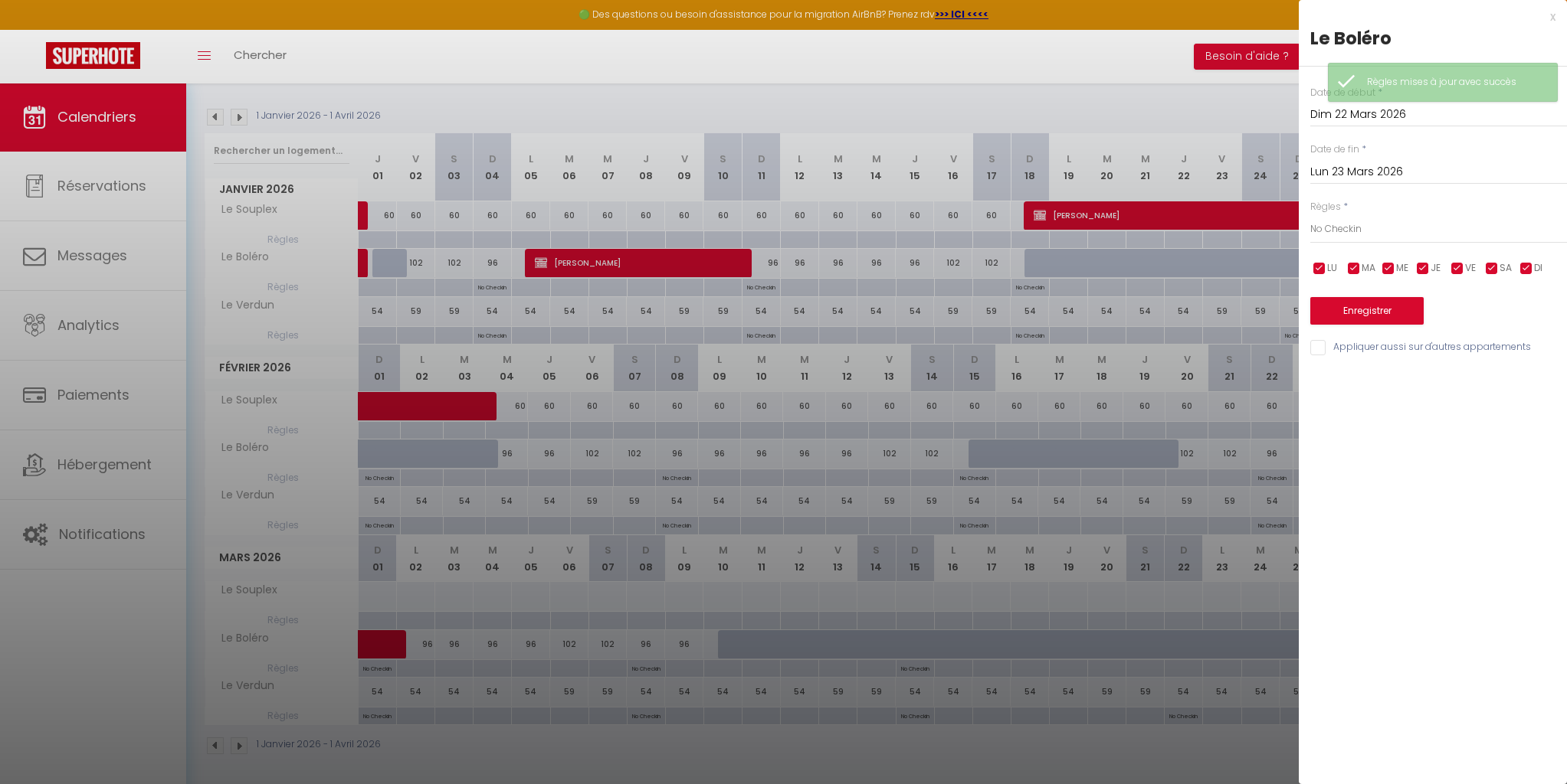
click at [1382, 311] on button "Enregistrer" at bounding box center [1366, 311] width 114 height 27
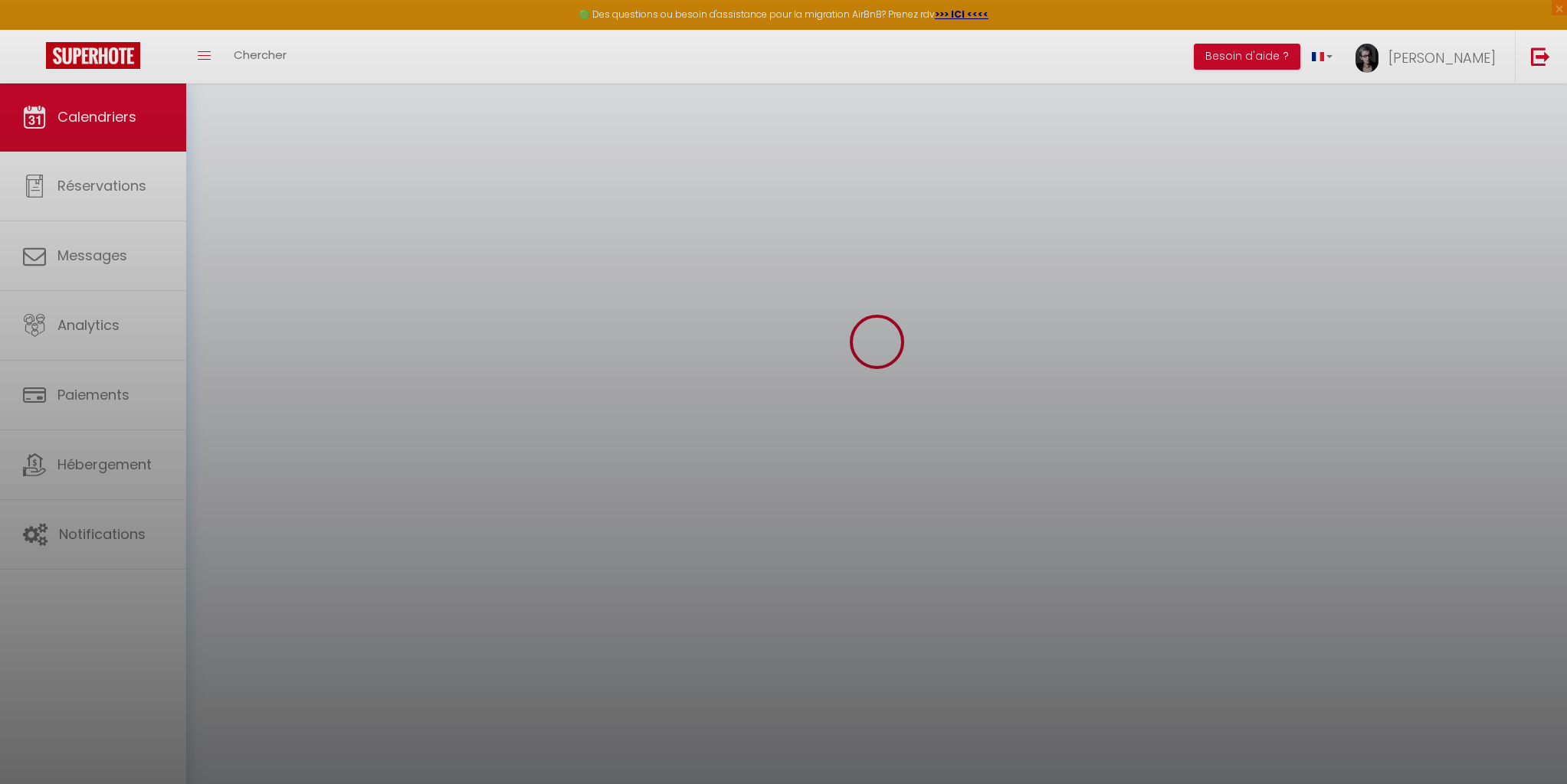
scroll to position [83, 0]
select select
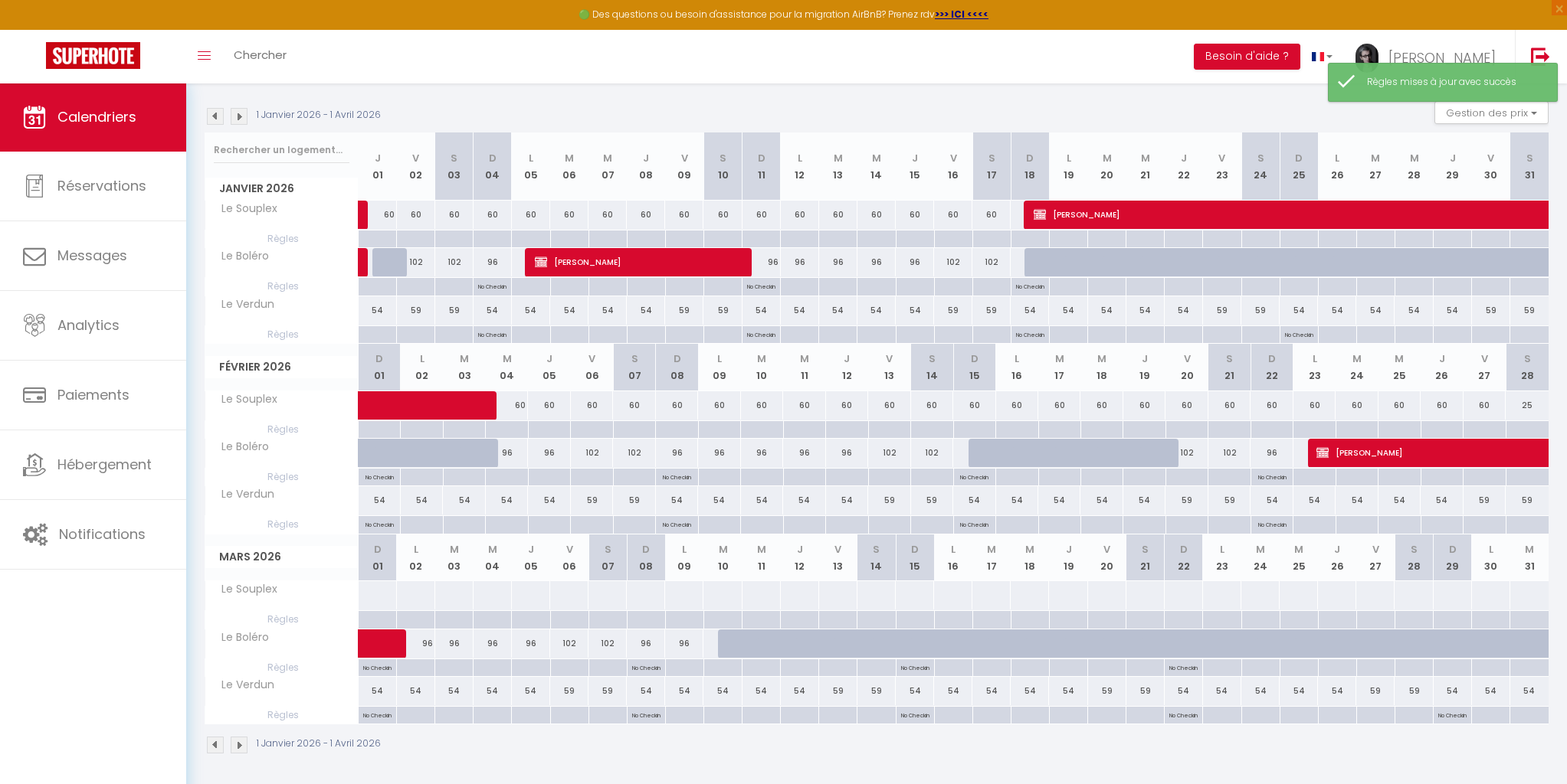
scroll to position [147, 0]
click at [1457, 666] on div at bounding box center [1452, 669] width 39 height 18
type input "[DATE]"
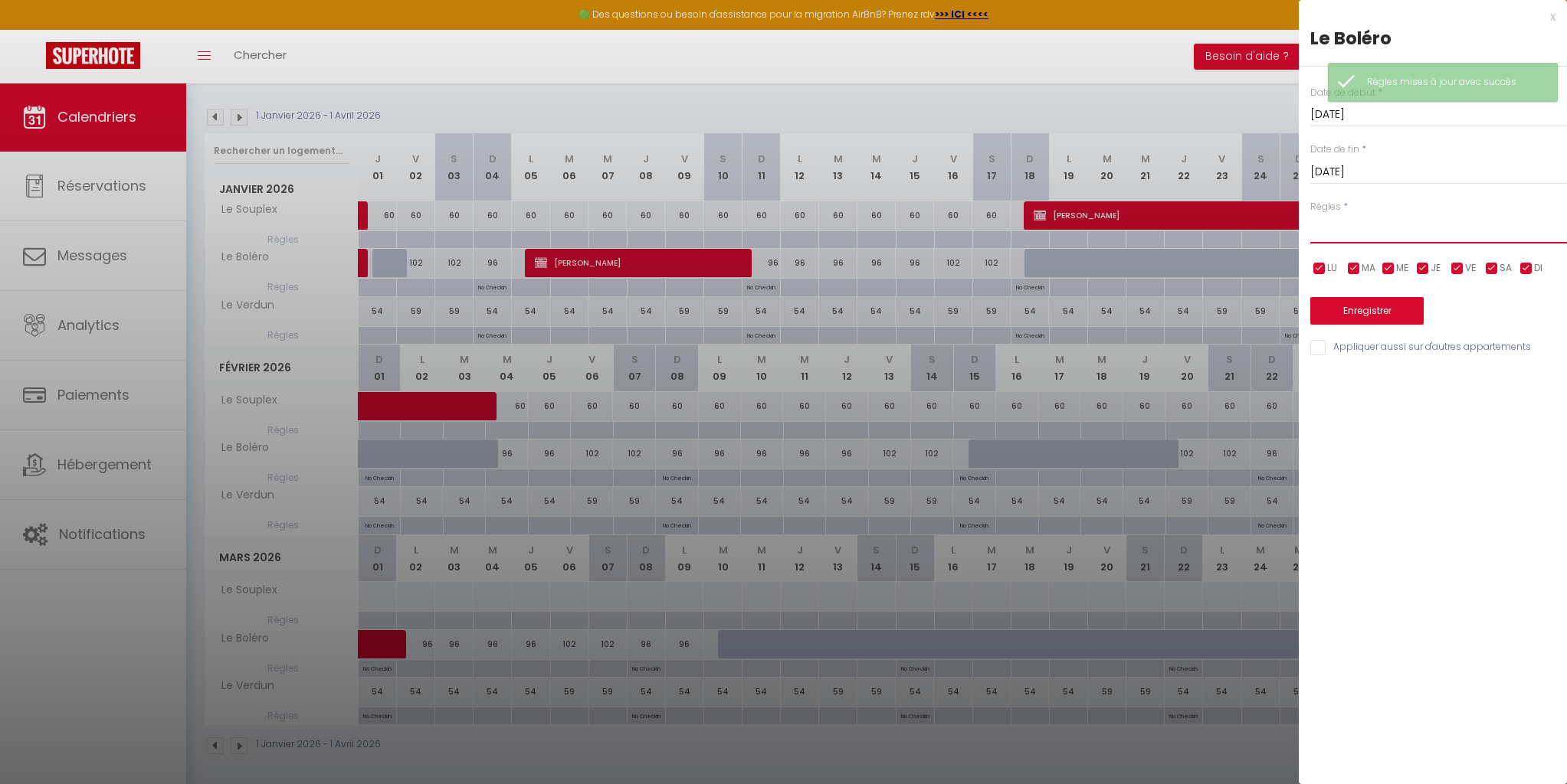
select select "1"
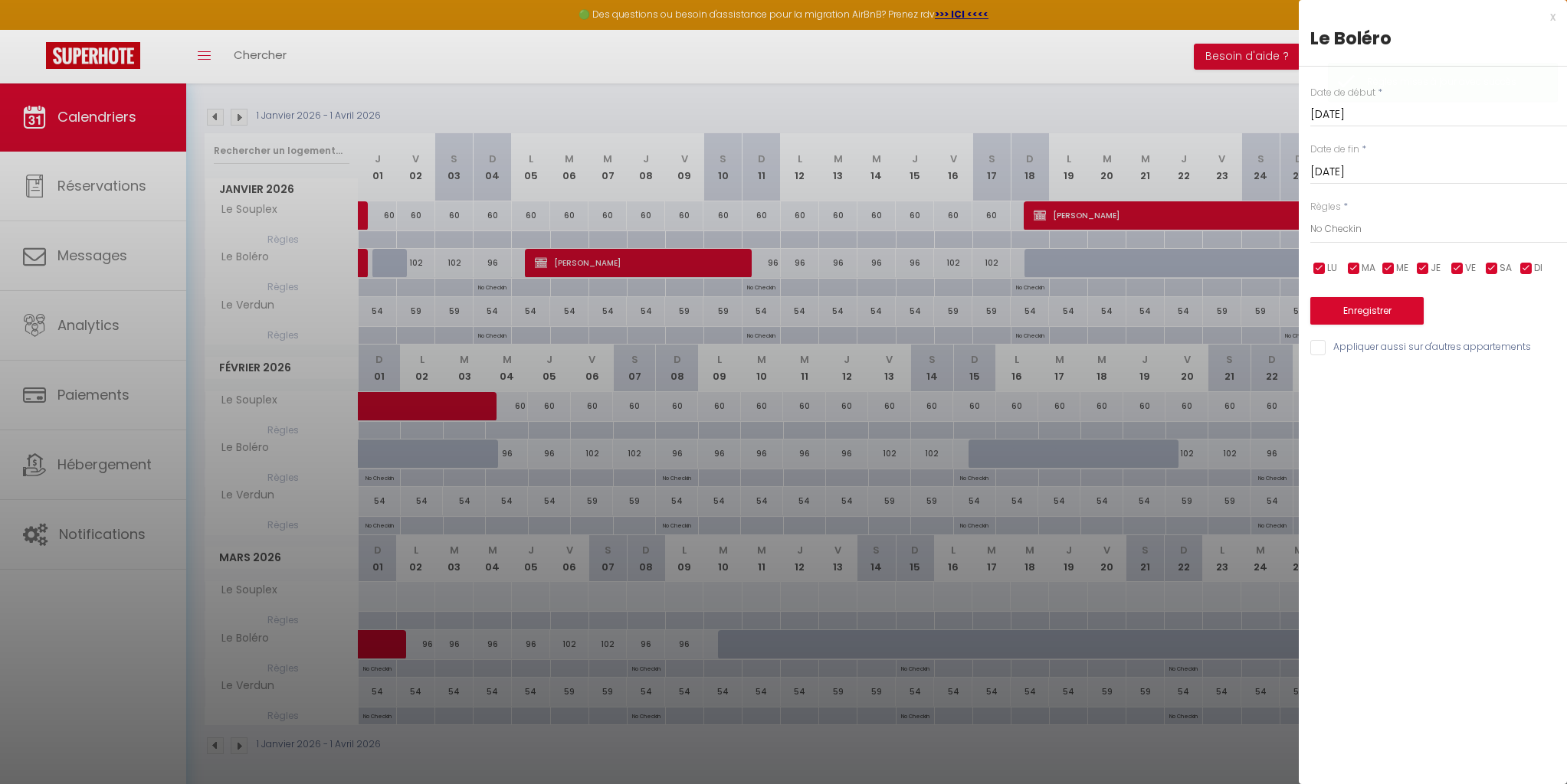
click at [1353, 301] on button "Enregistrer" at bounding box center [1366, 311] width 114 height 27
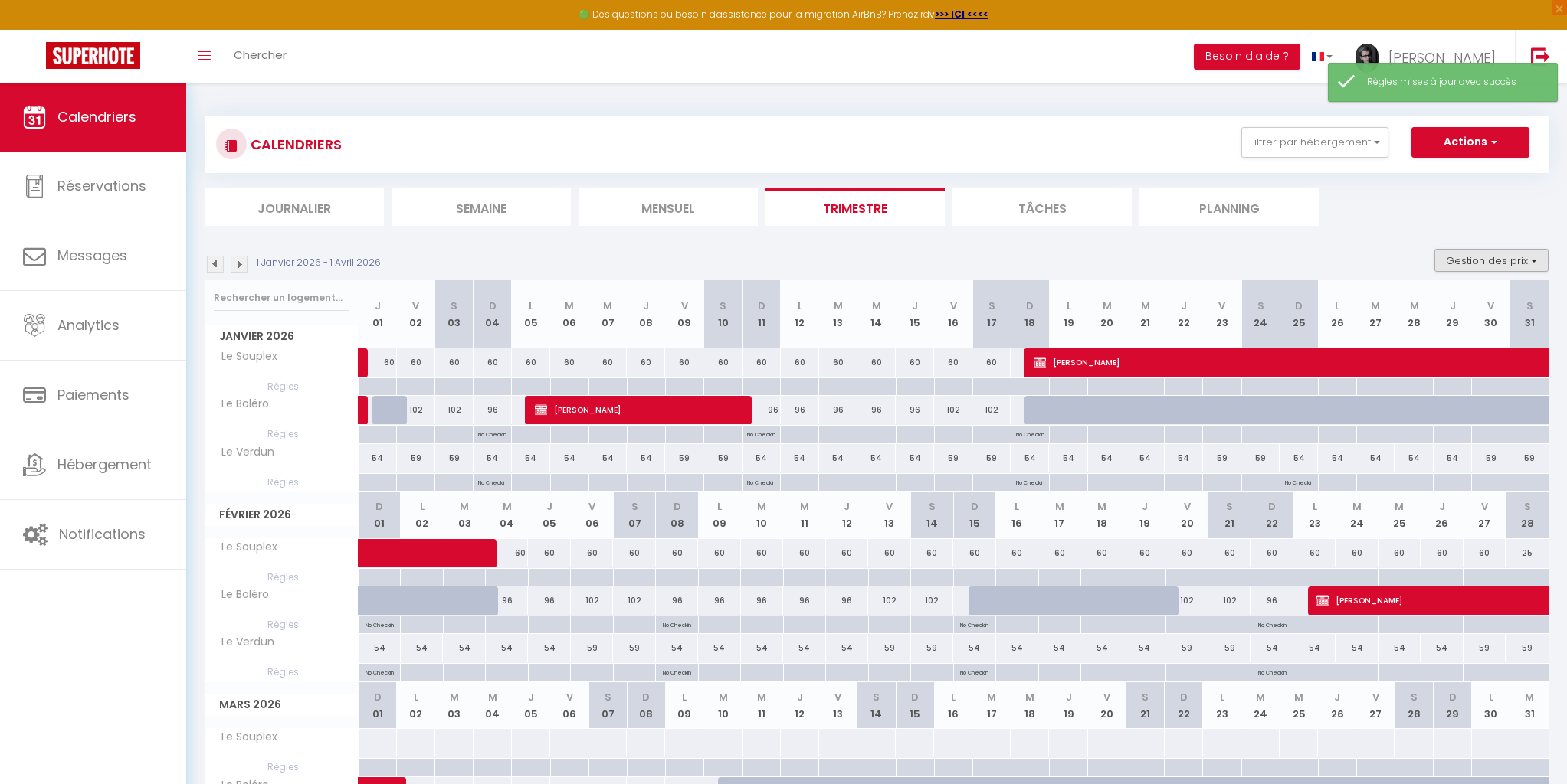
scroll to position [0, 0]
click at [1534, 261] on button "Gestion des prix" at bounding box center [1491, 260] width 114 height 23
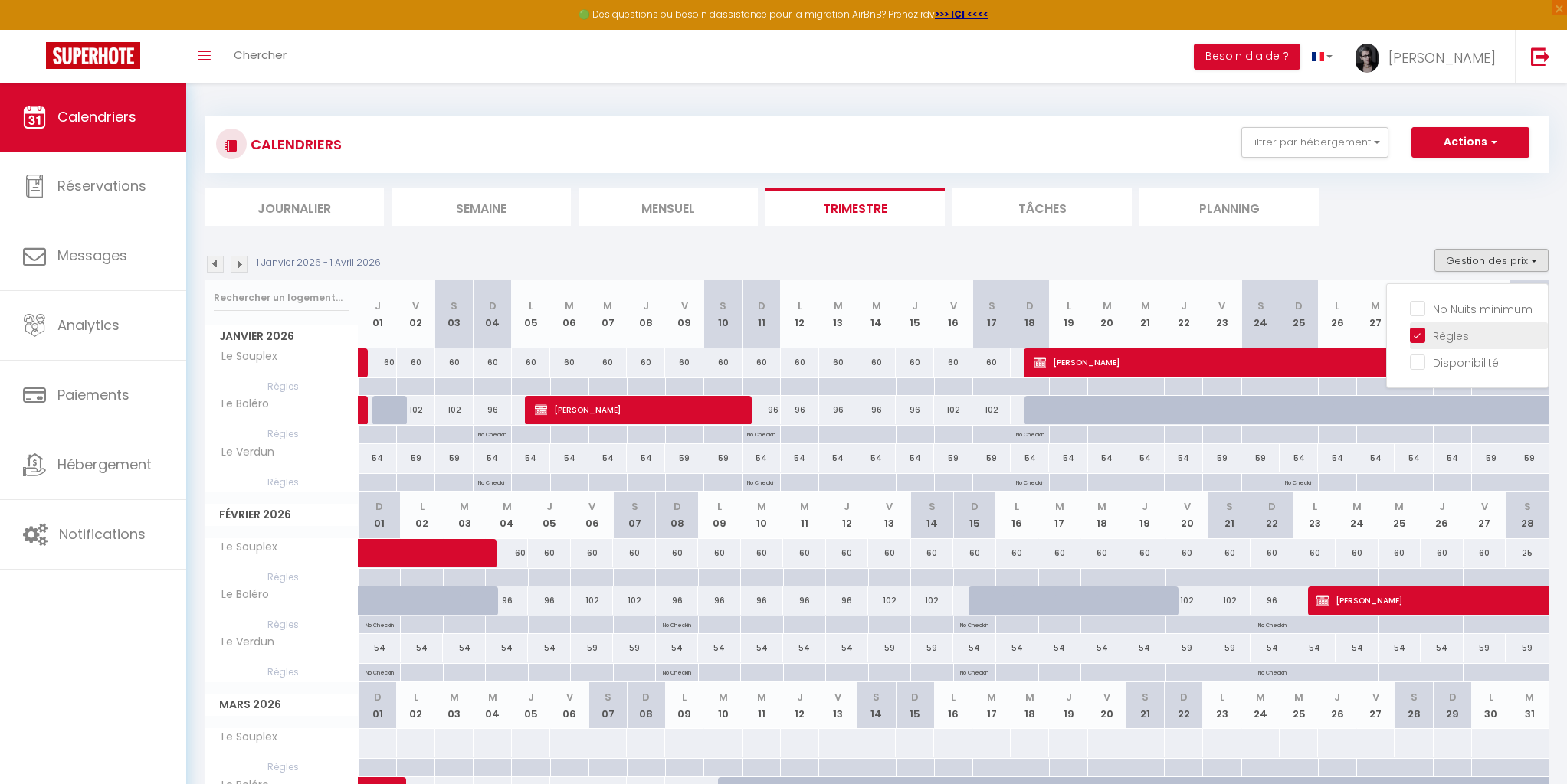
click at [1423, 337] on input "Règles" at bounding box center [1478, 334] width 138 height 15
checkbox input "false"
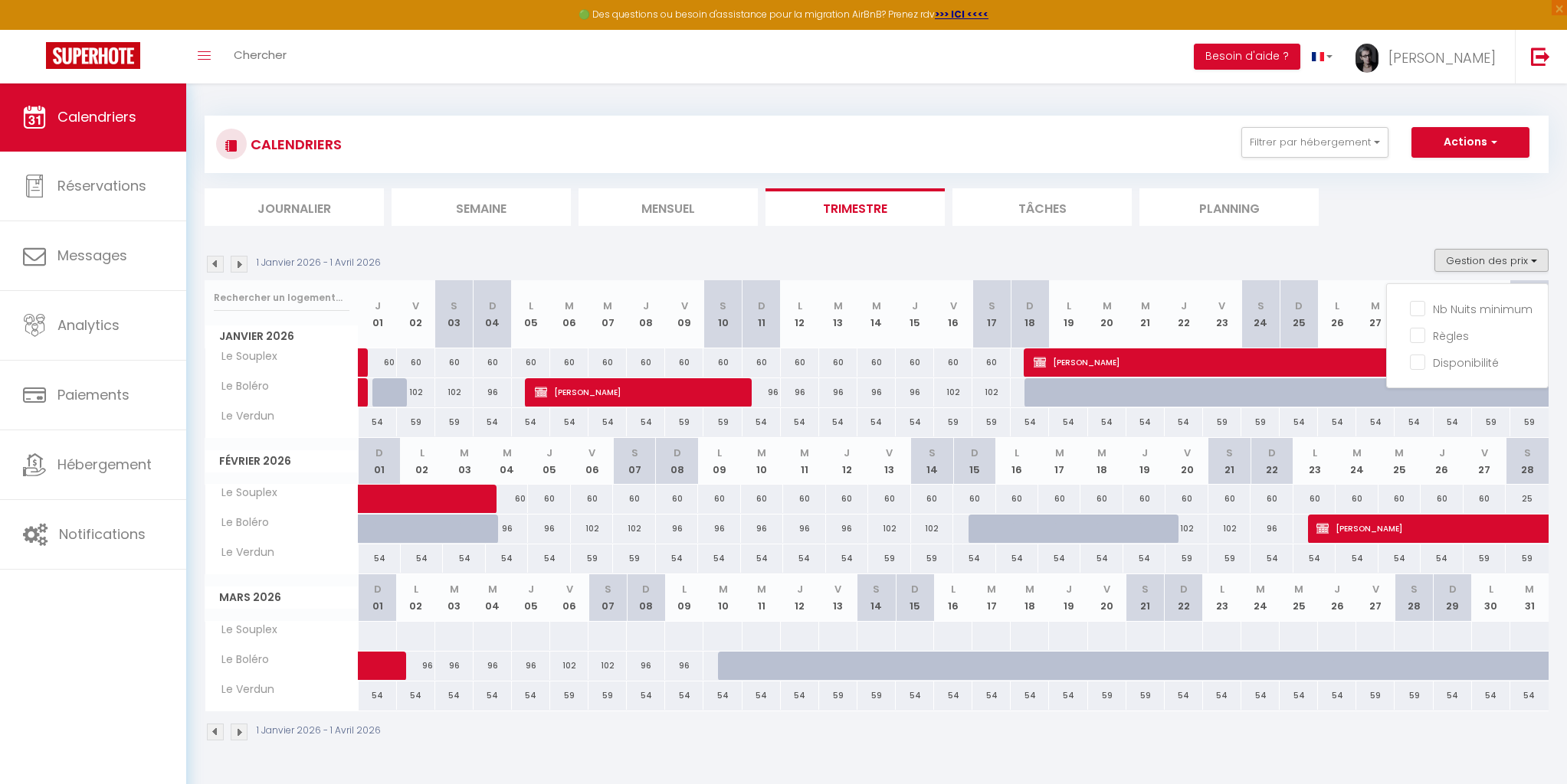
click at [1397, 222] on ul "Journalier [GEOGRAPHIC_DATA] Mensuel Trimestre Tâches Planning" at bounding box center [876, 207] width 1344 height 38
